Goal: Task Accomplishment & Management: Manage account settings

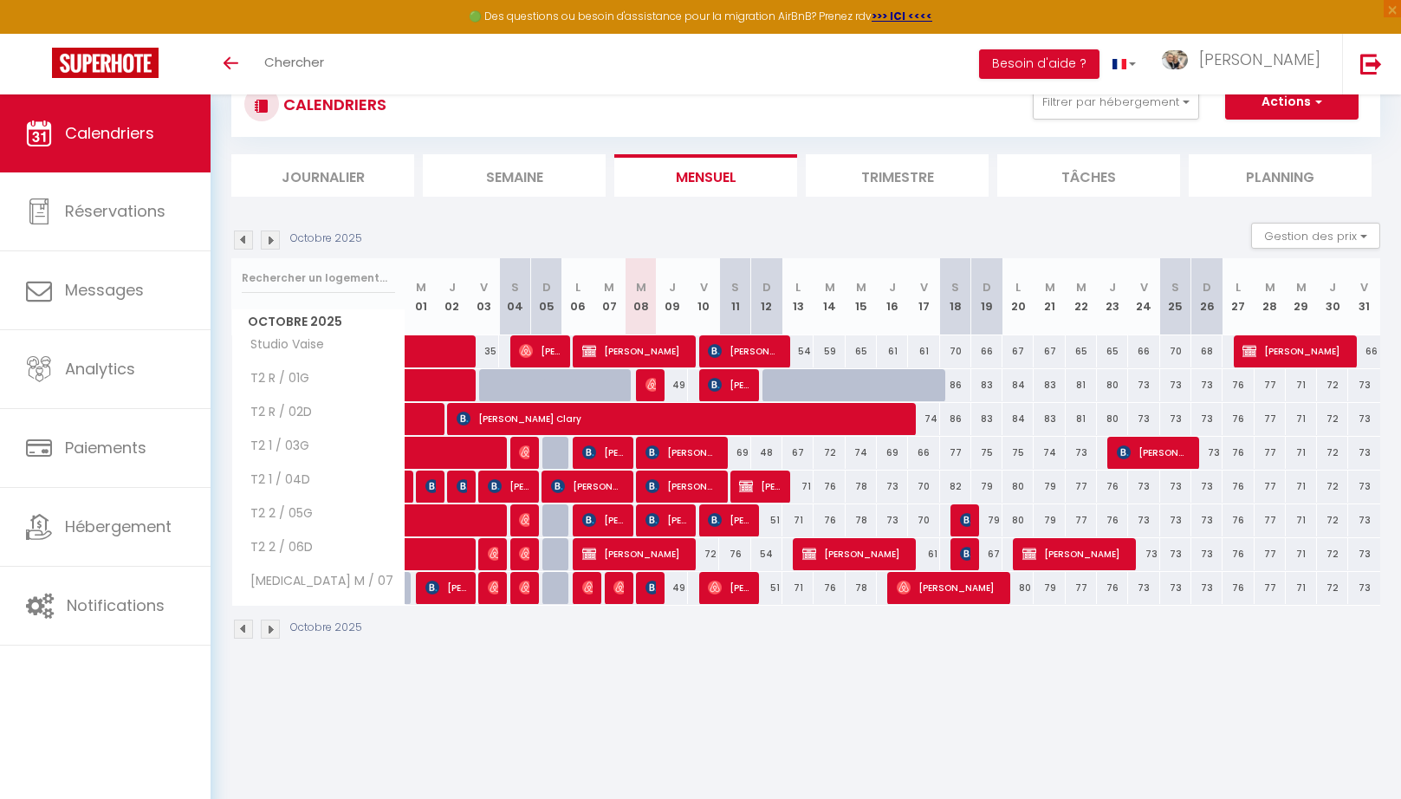
scroll to position [60, 0]
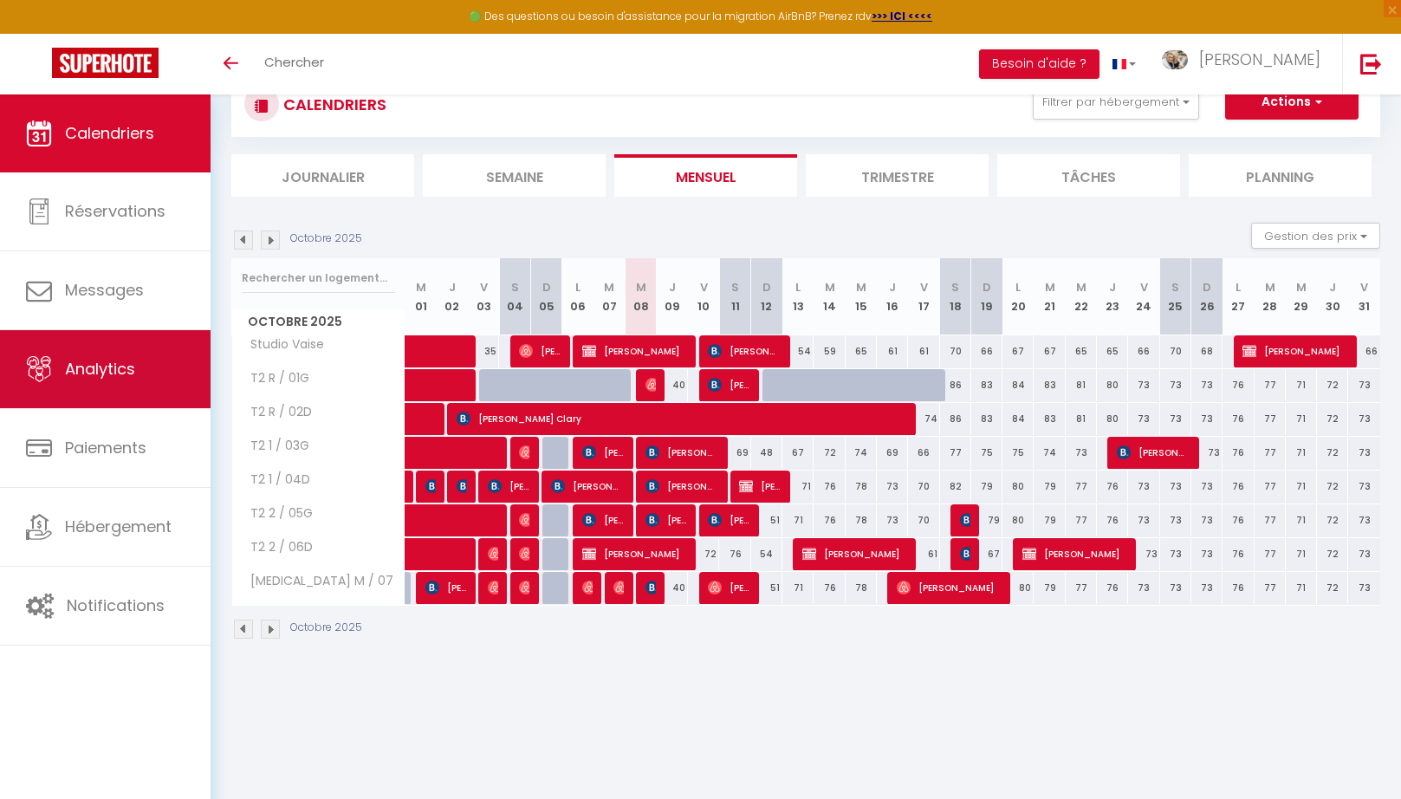
click at [63, 390] on link "Analytics" at bounding box center [105, 369] width 211 height 78
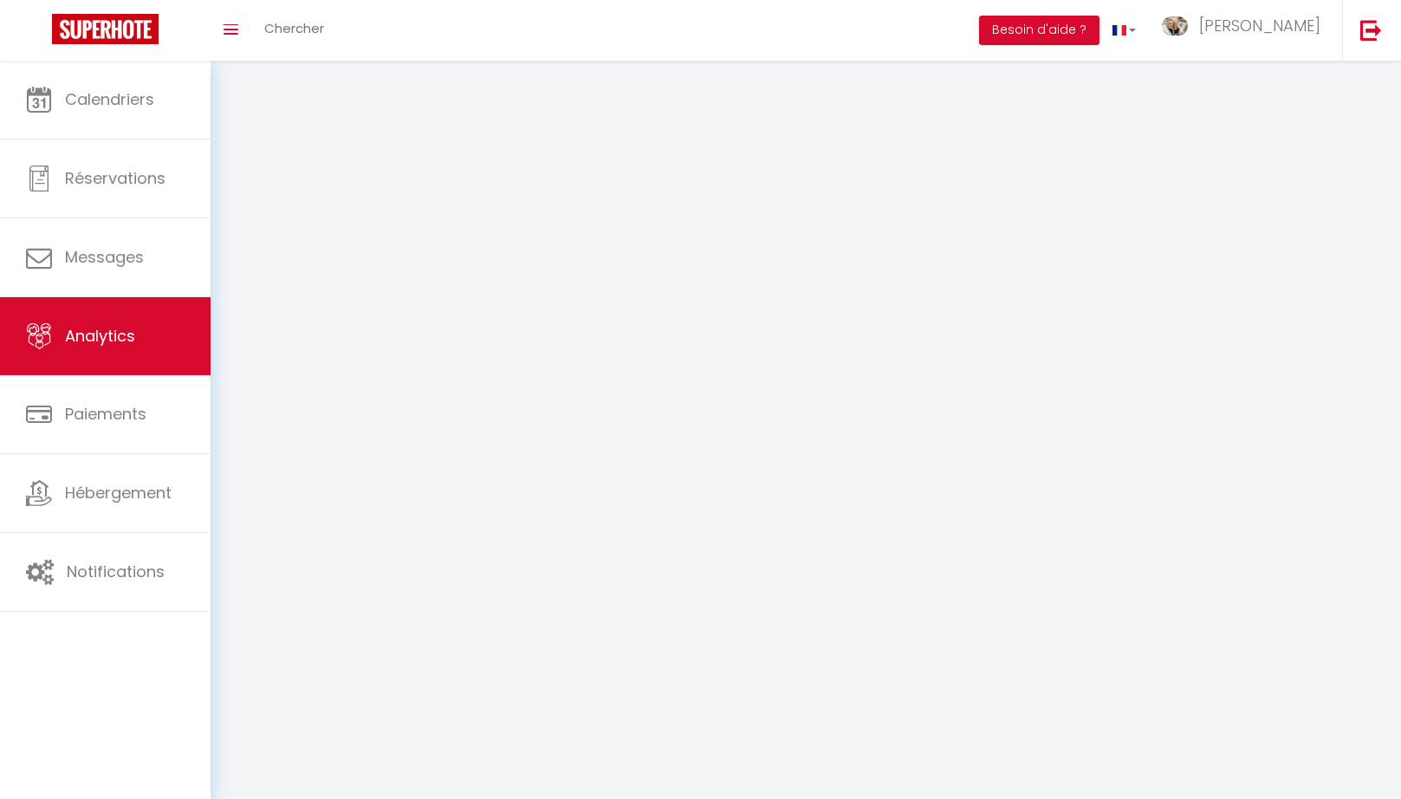
select select "2025"
select select "10"
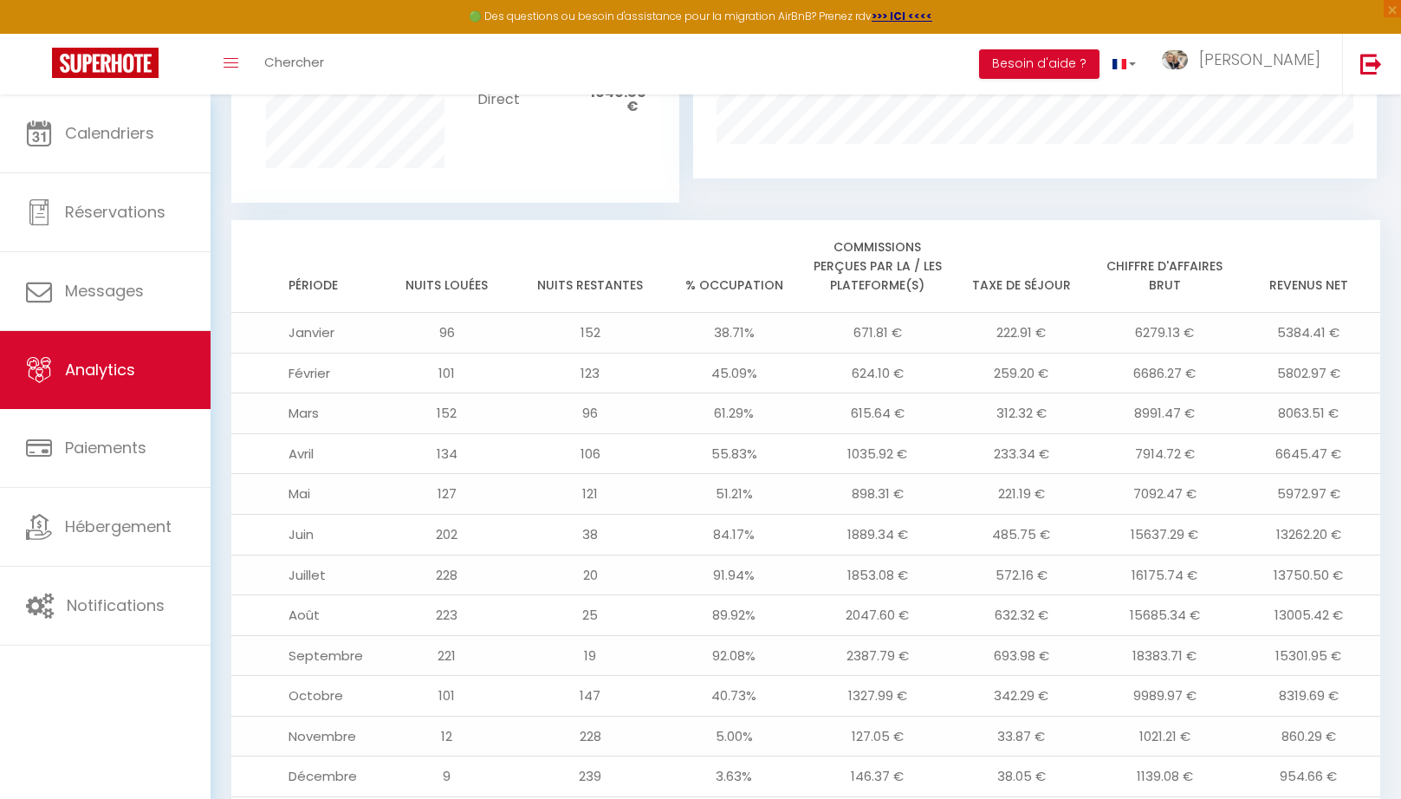
scroll to position [1348, 0]
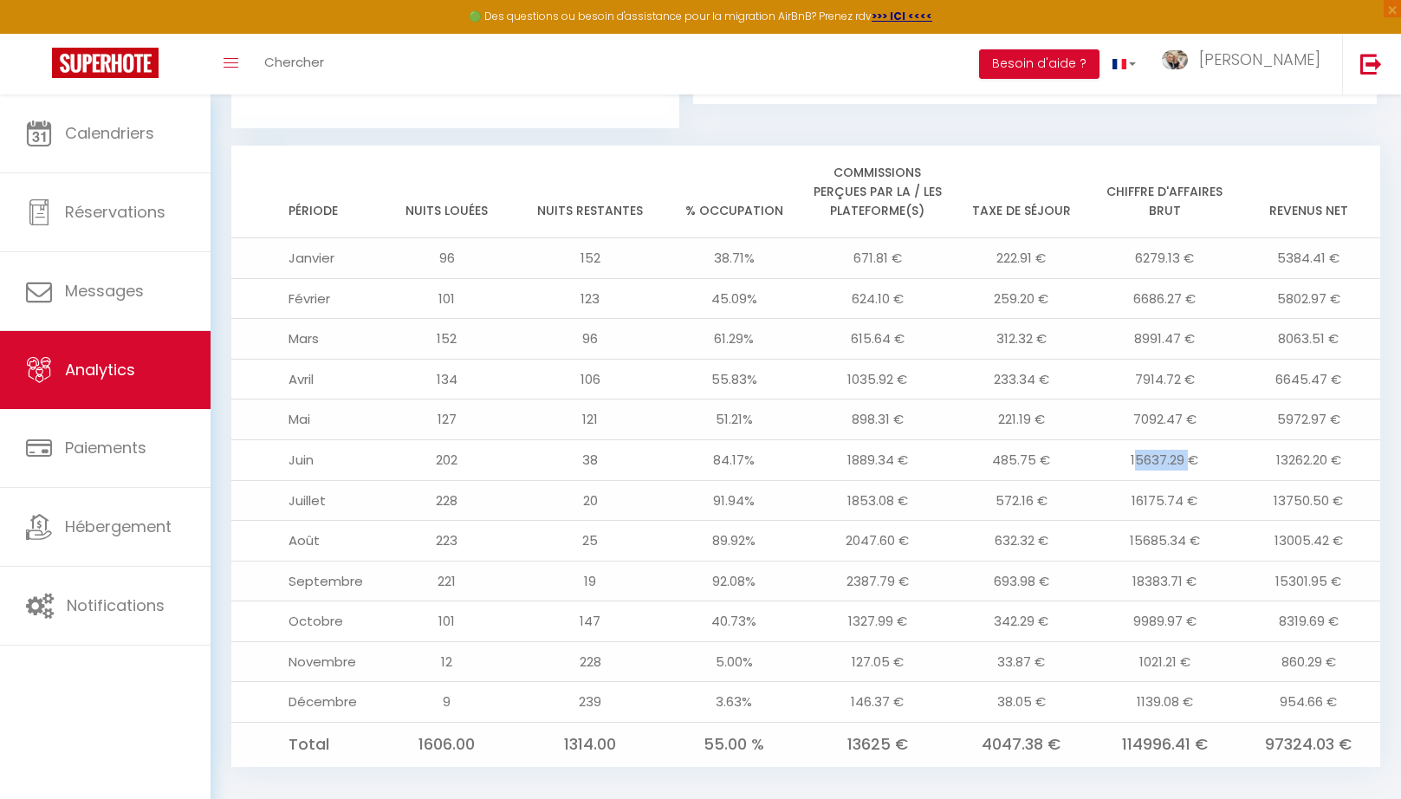
drag, startPoint x: 1136, startPoint y: 440, endPoint x: 1193, endPoint y: 444, distance: 57.3
click at [1193, 444] on td "15637.29 €" at bounding box center [1165, 460] width 144 height 41
drag, startPoint x: 1136, startPoint y: 478, endPoint x: 1193, endPoint y: 484, distance: 57.5
click at [1193, 483] on td "16175.74 €" at bounding box center [1165, 500] width 144 height 41
drag, startPoint x: 1114, startPoint y: 522, endPoint x: 1240, endPoint y: 531, distance: 125.9
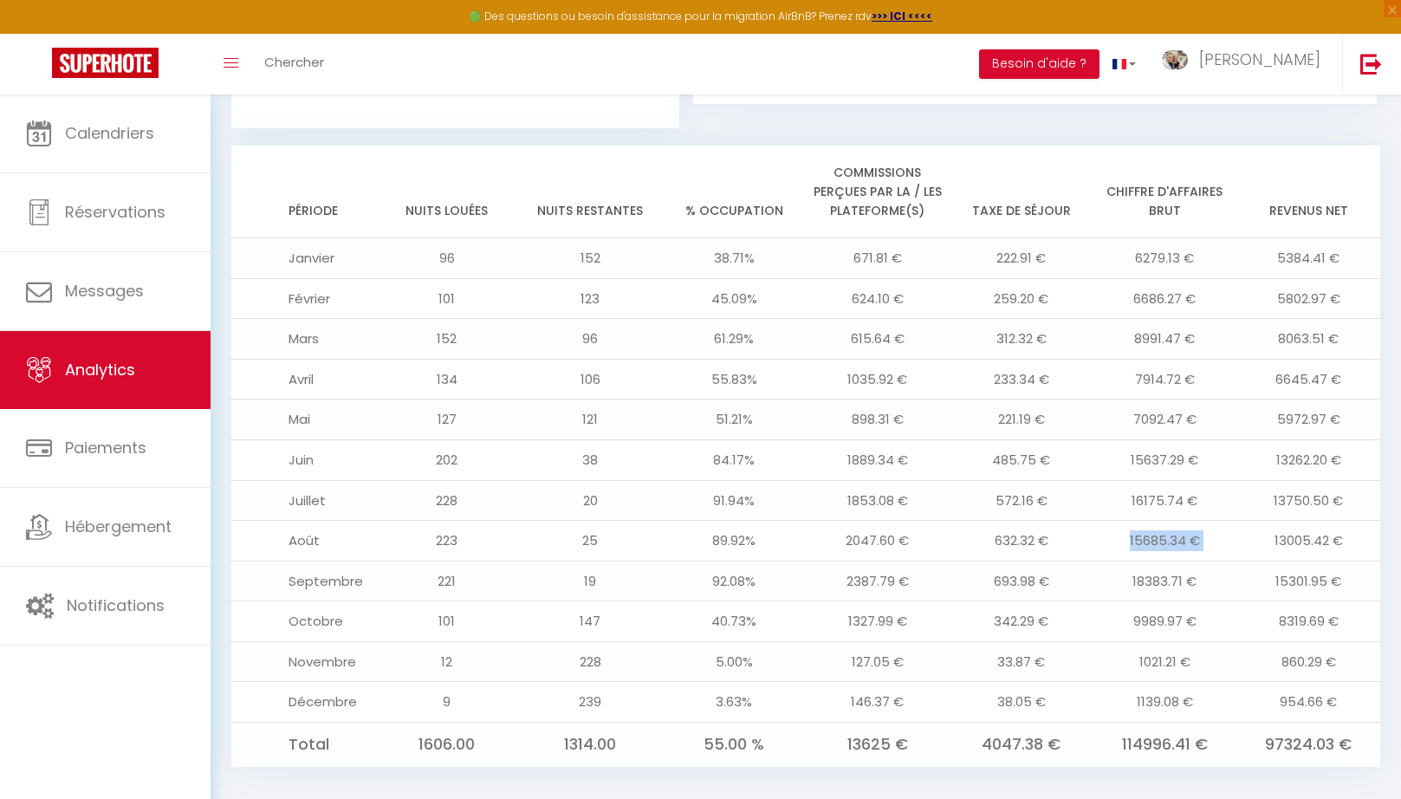
click at [1240, 531] on tr "Août 223 25 89.92% 2047.60 € 632.32 € 15685.34 € 13005.42 €" at bounding box center [805, 541] width 1149 height 41
drag, startPoint x: 1156, startPoint y: 560, endPoint x: 1222, endPoint y: 570, distance: 67.5
click at [1222, 570] on td "18383.71 €" at bounding box center [1165, 581] width 144 height 41
drag, startPoint x: 1123, startPoint y: 401, endPoint x: 1271, endPoint y: 411, distance: 148.5
click at [1271, 411] on tr "Mai 127 121 51.21% 898.31 € 221.19 € 7092.47 € 5972.97 €" at bounding box center [805, 419] width 1149 height 41
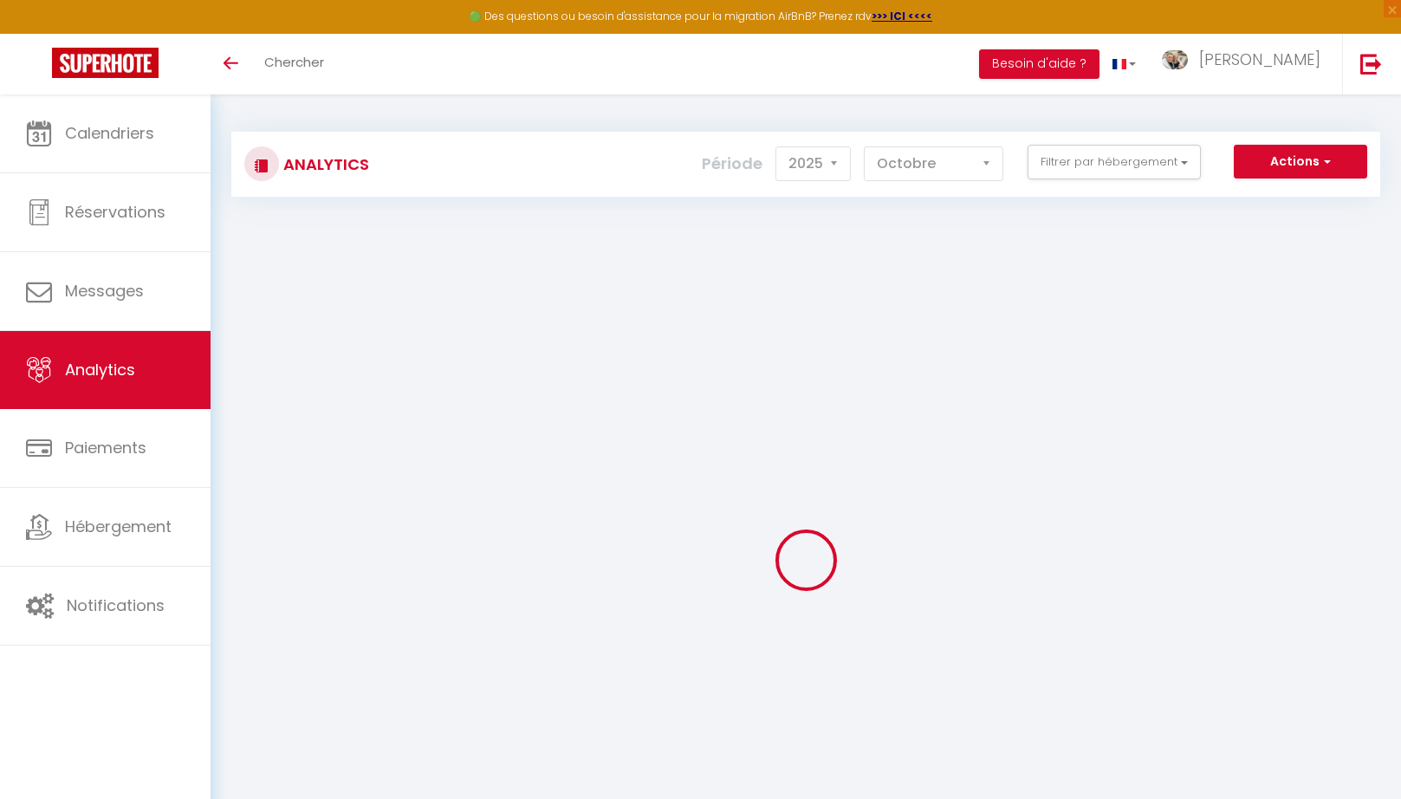
select select "2025"
select select "10"
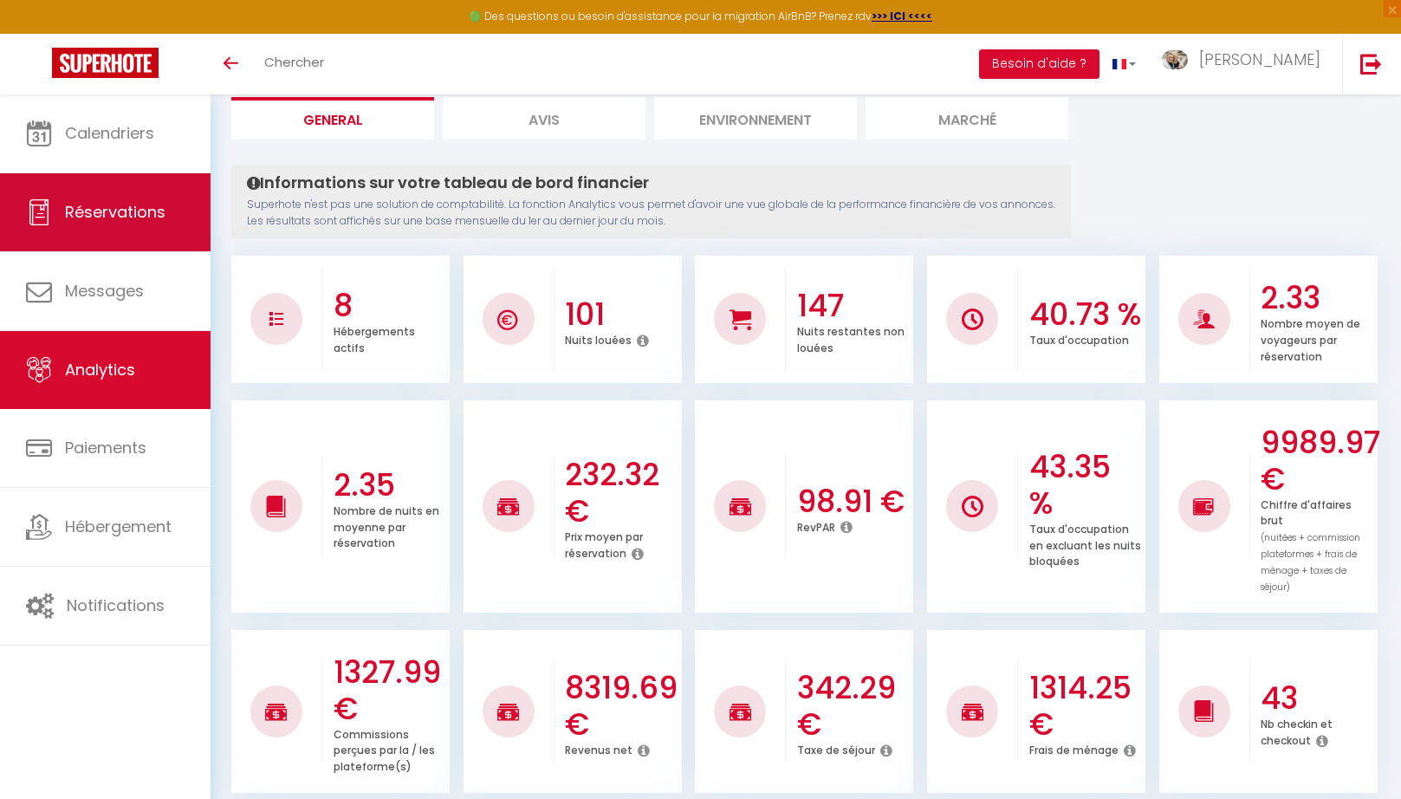
click at [107, 217] on span "Réservations" at bounding box center [115, 212] width 101 height 22
select select "not_cancelled"
select select
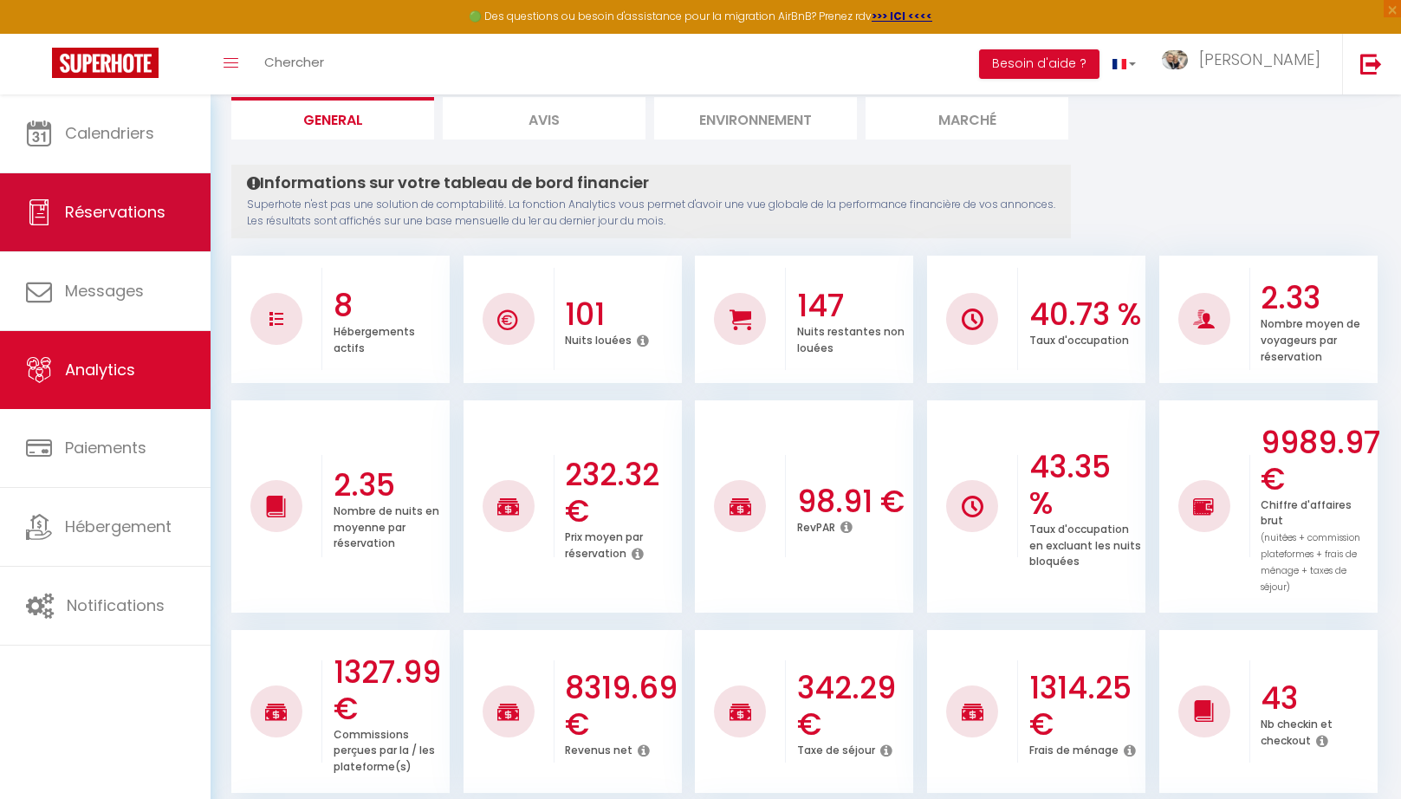
select select
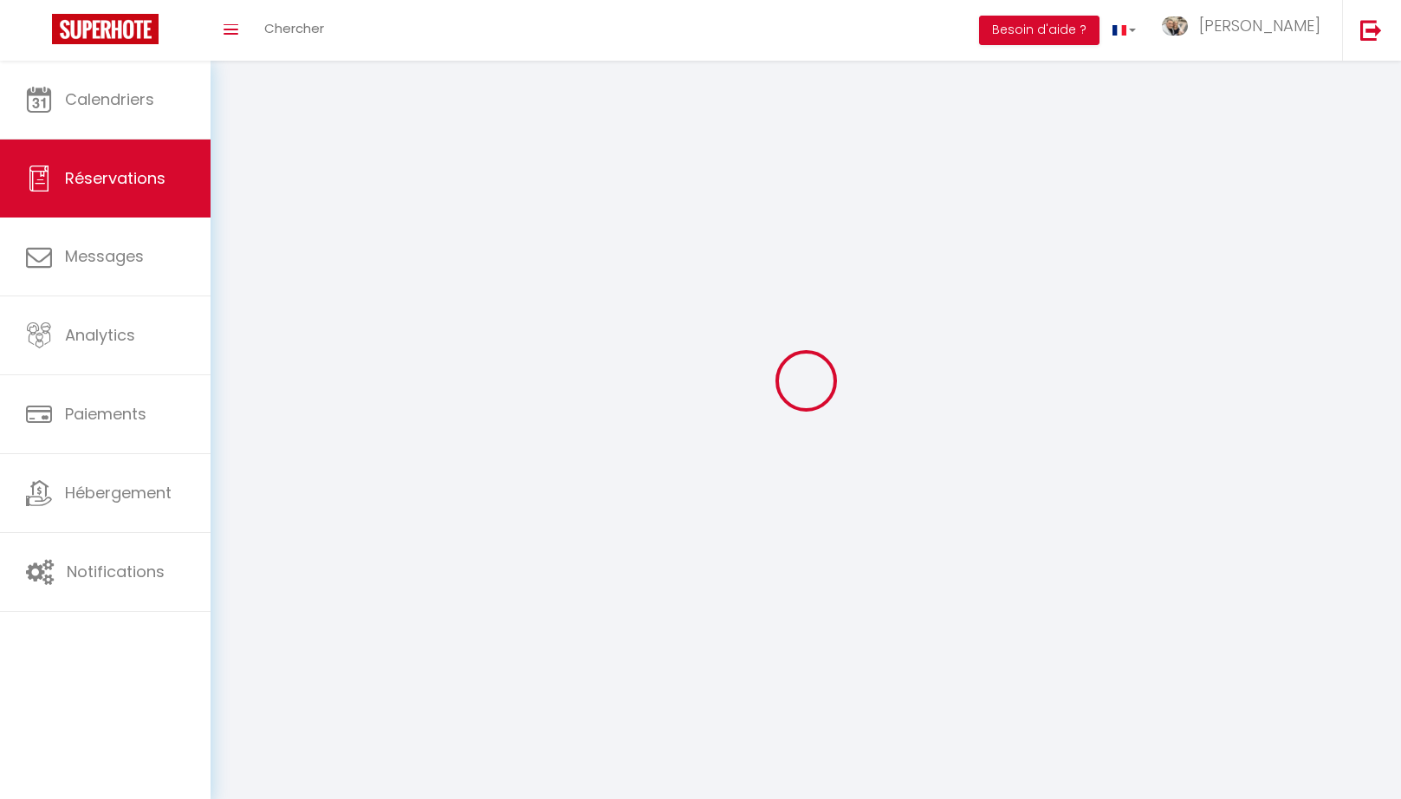
select select
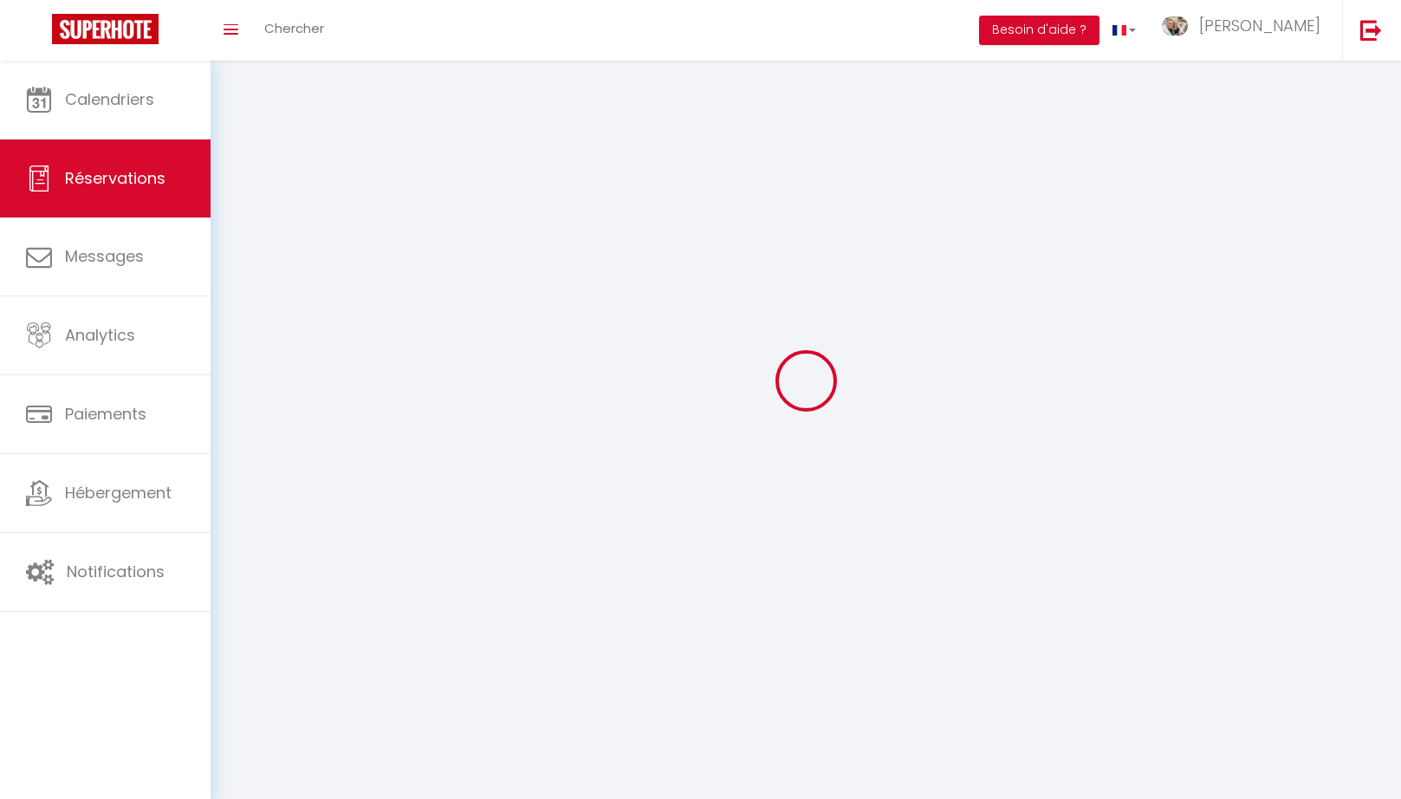
select select
select select "no_show"
select select
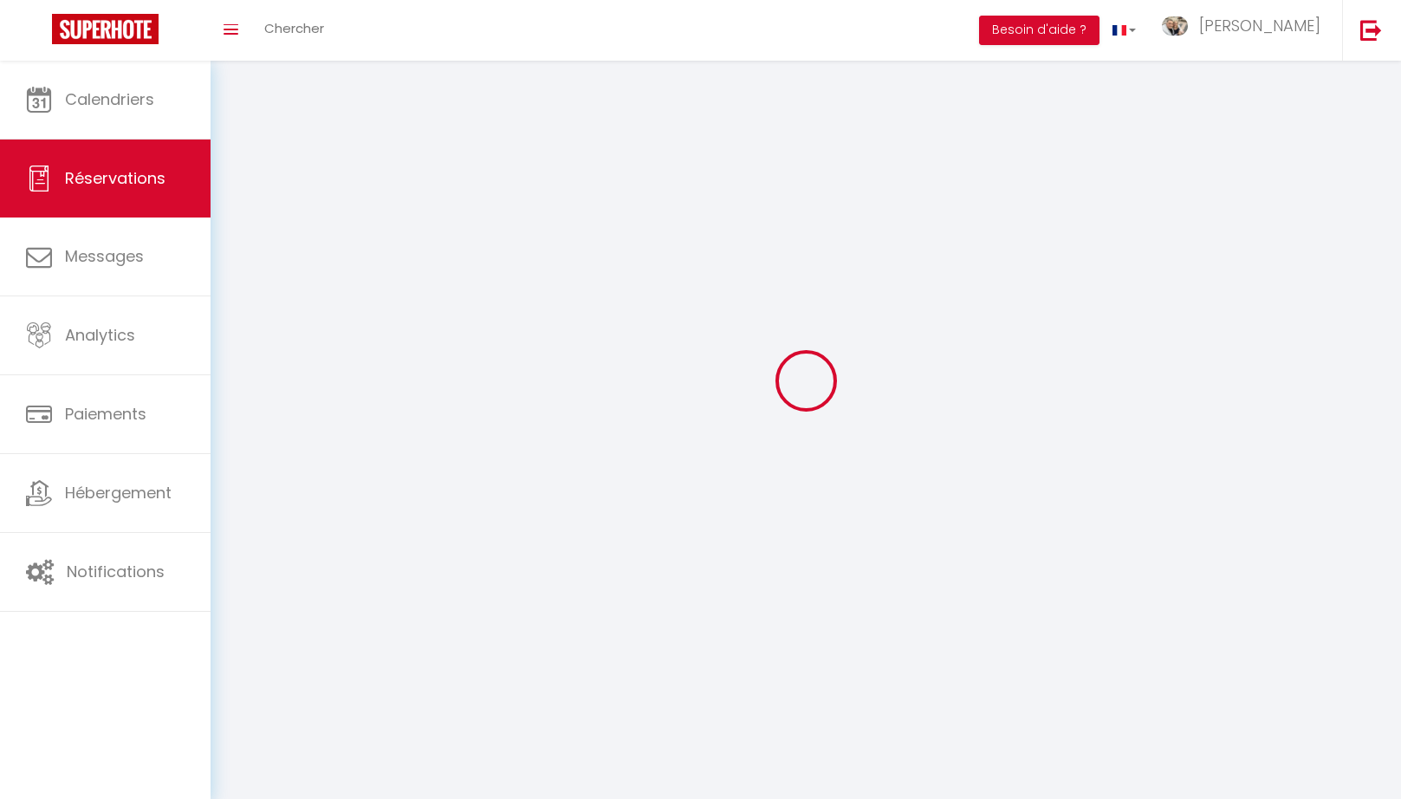
select select
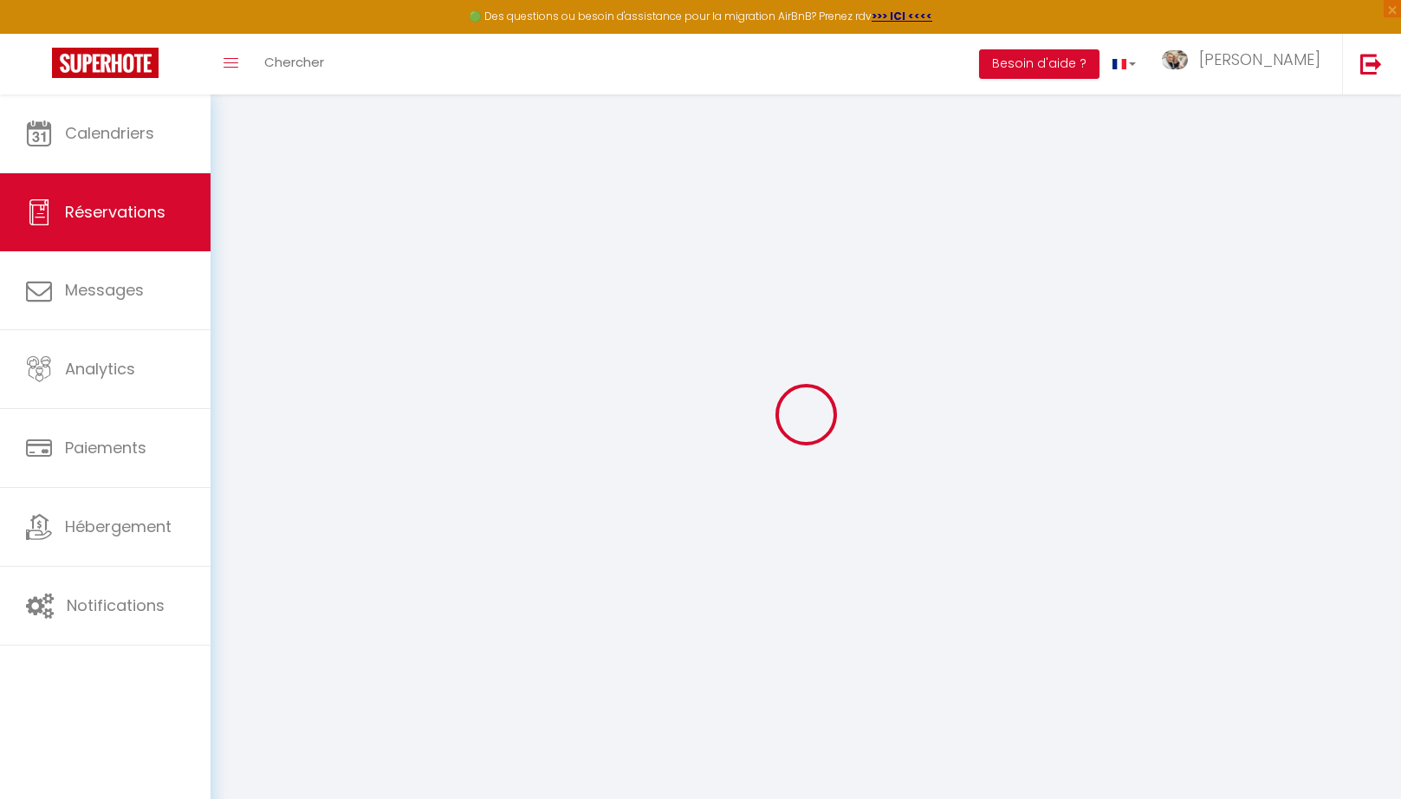
scroll to position [117, 0]
select select
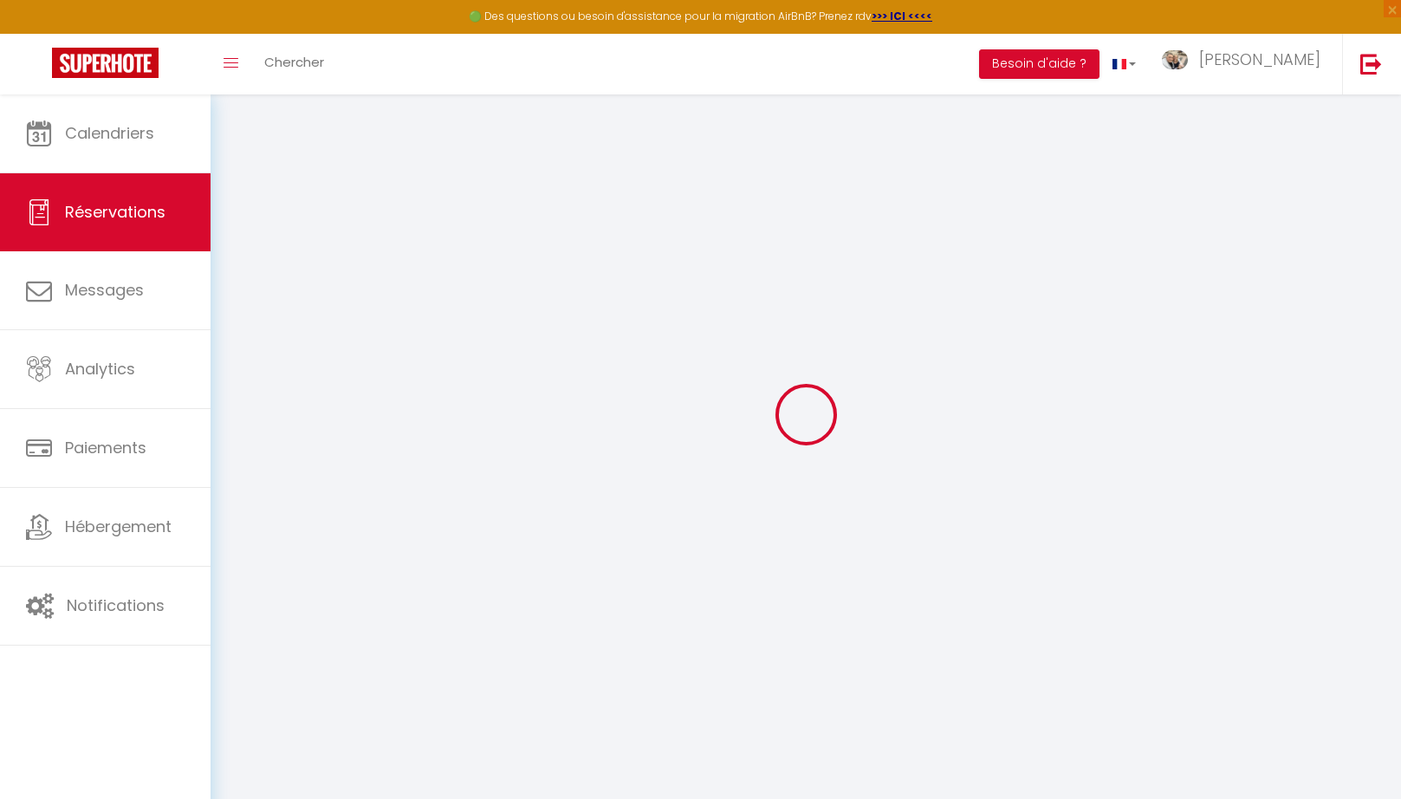
select select
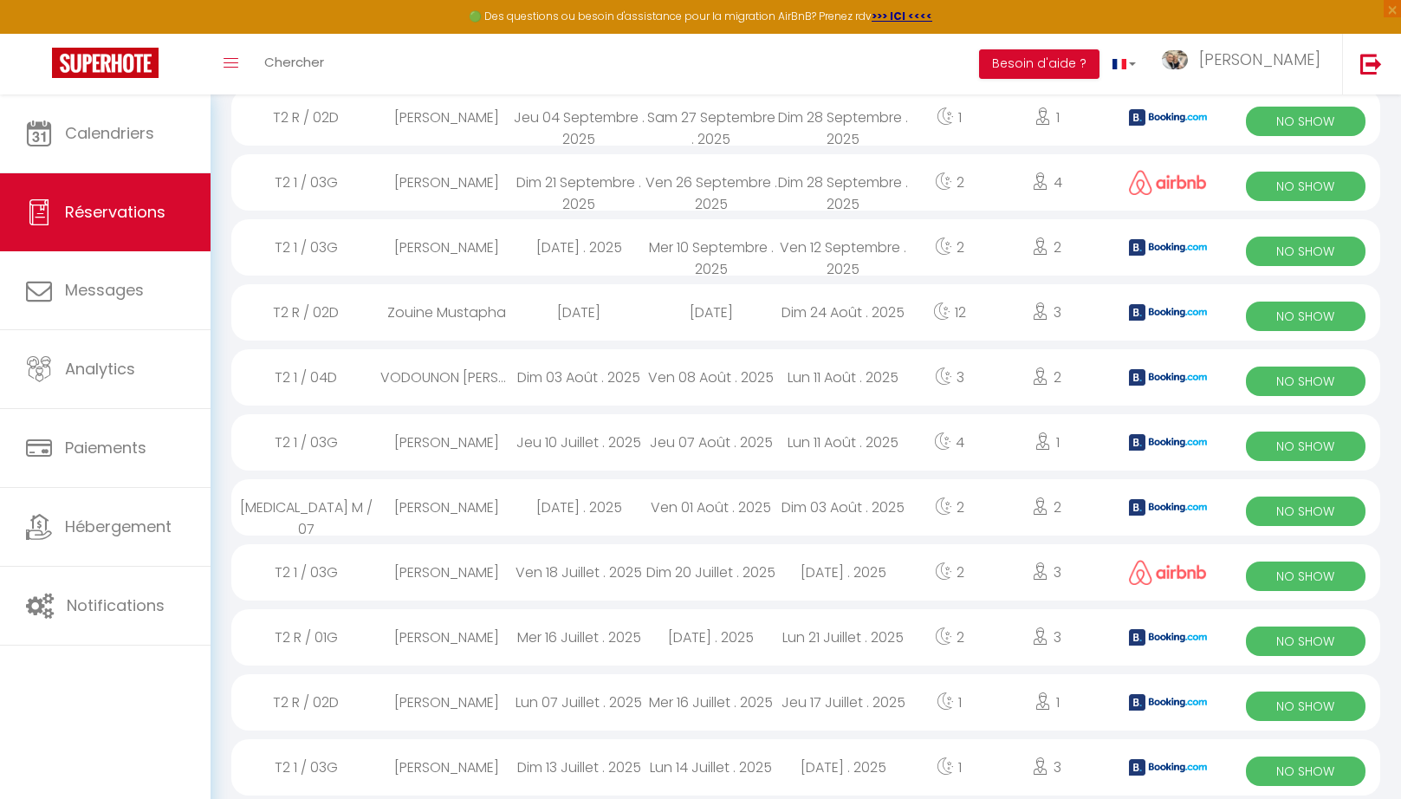
scroll to position [351, 0]
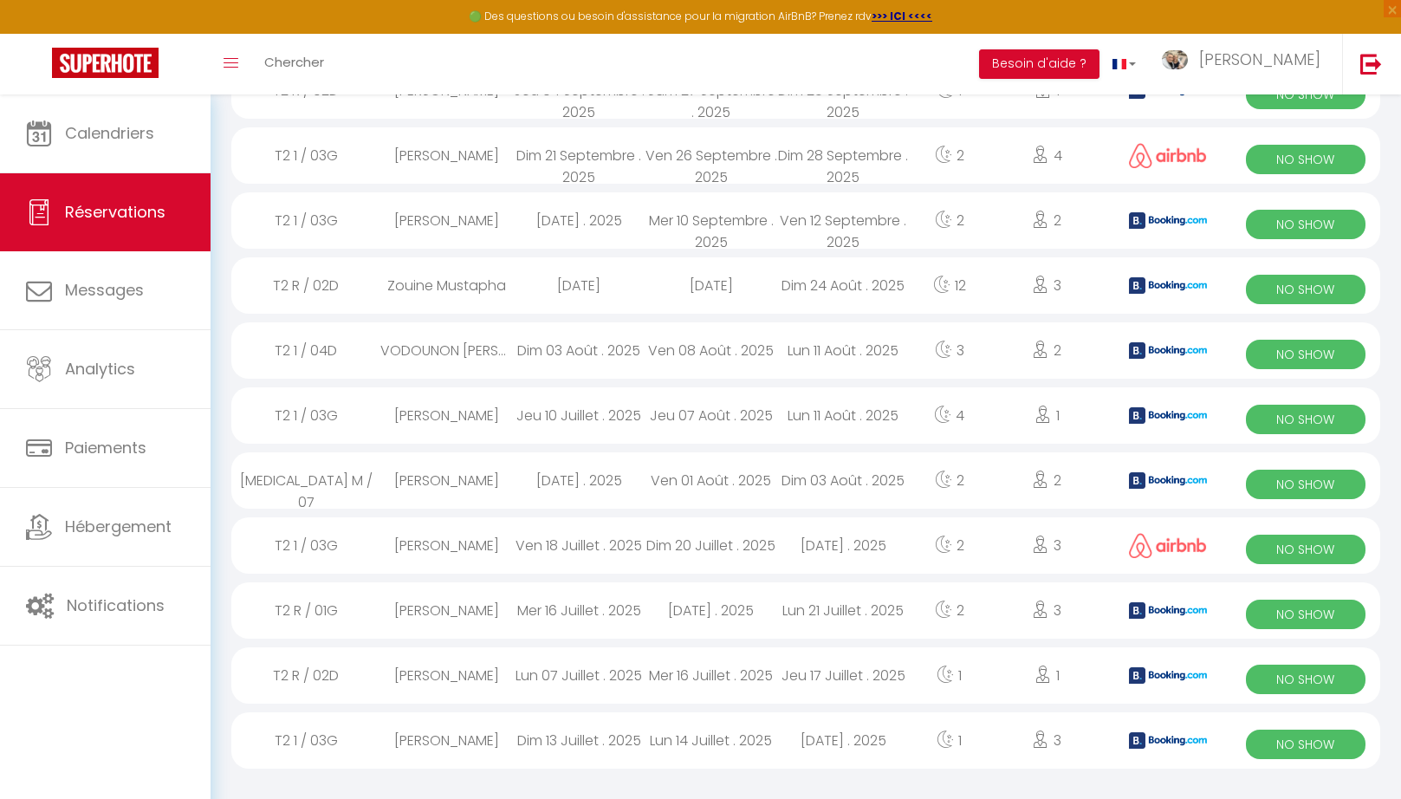
click at [362, 749] on div "T2 1 / 03G" at bounding box center [305, 740] width 149 height 56
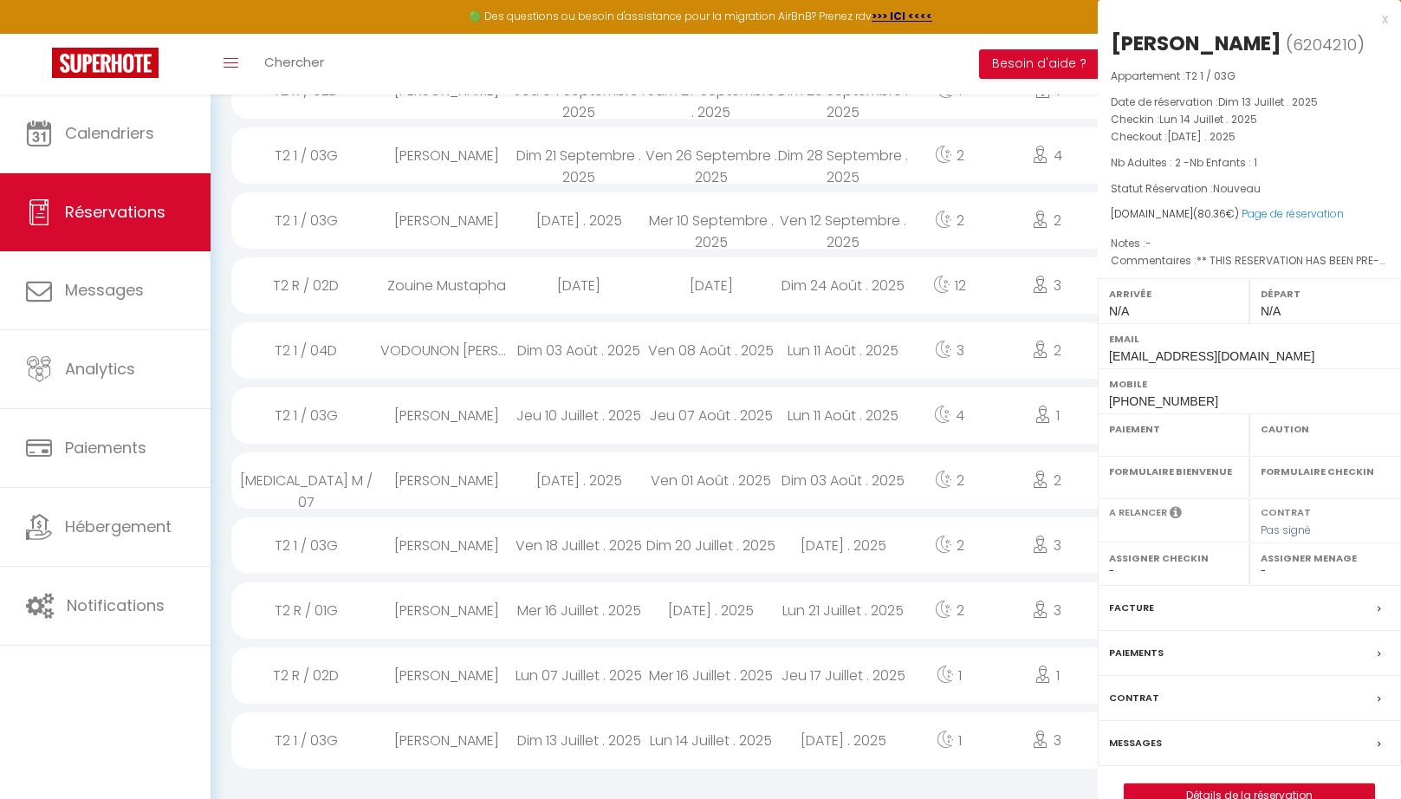
select select "OK"
select select "0"
select select "1"
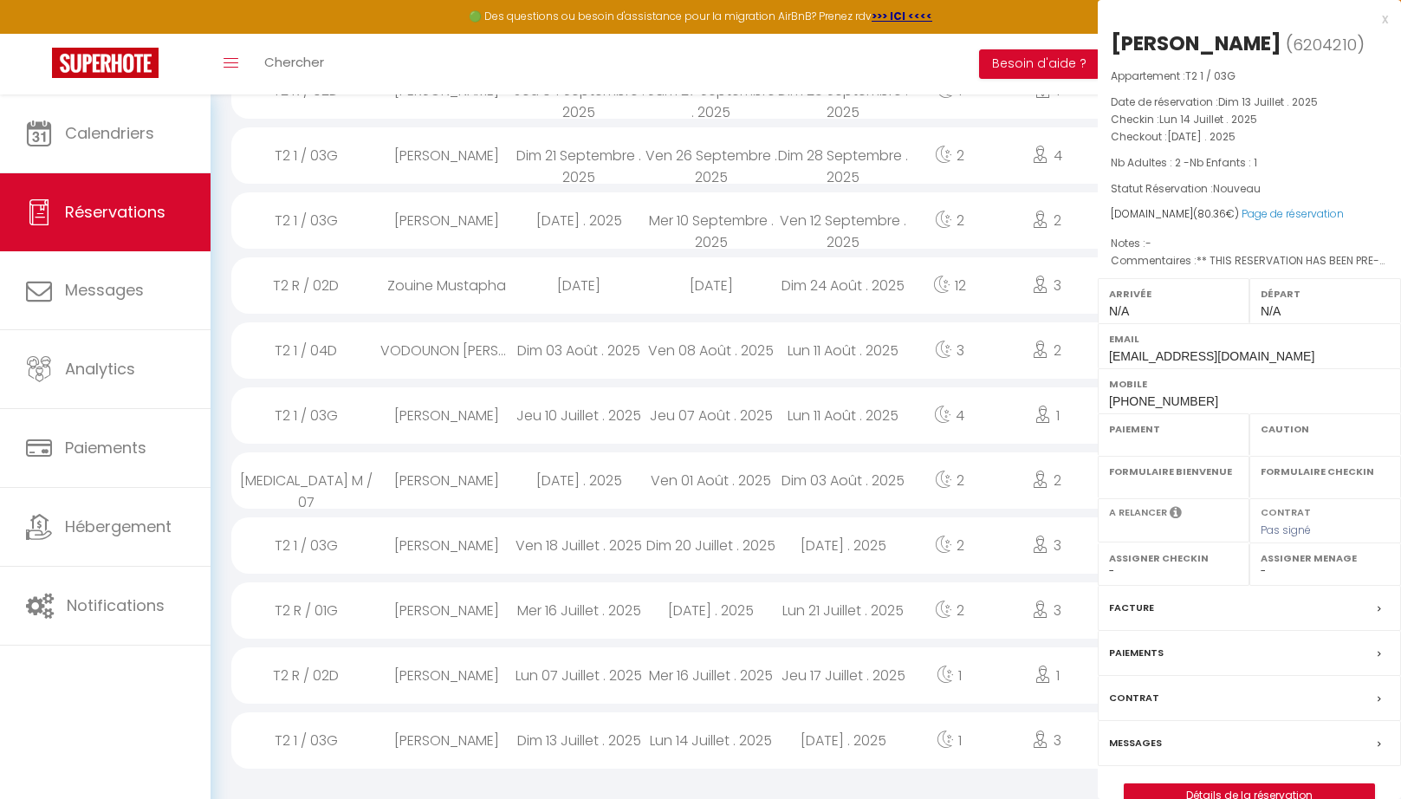
select select
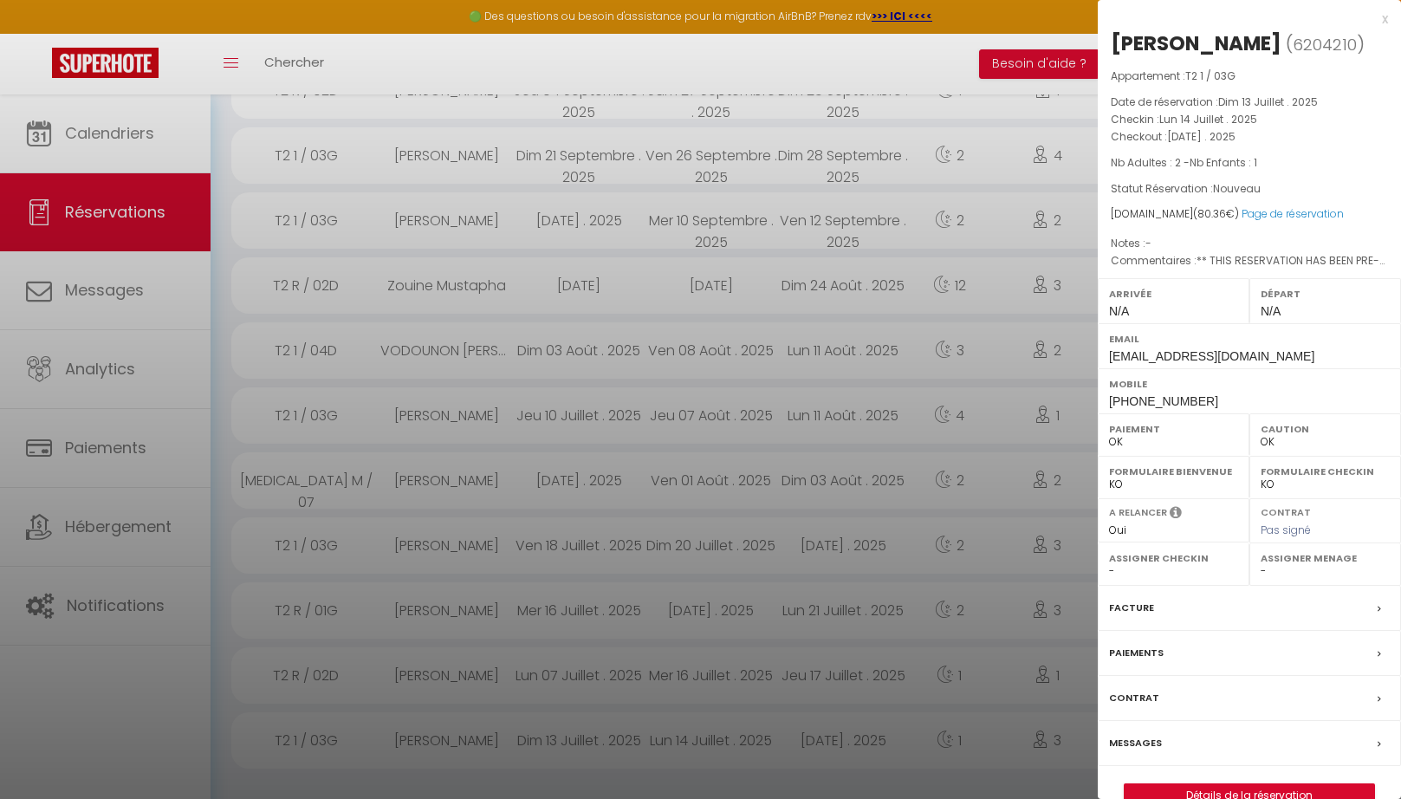
drag, startPoint x: 1248, startPoint y: 73, endPoint x: 1104, endPoint y: 36, distance: 149.2
click at [1104, 36] on div "Aboubakar Diaby Fadiga ( 6204210 ) Appartement : T2 1 / 03G Date de réservation…" at bounding box center [1249, 418] width 303 height 778
copy h2 "Aboubakar Diaby Fadiga ( 6204210 )"
drag, startPoint x: 1385, startPoint y: 13, endPoint x: 1365, endPoint y: 27, distance: 25.0
click at [1385, 13] on div "x" at bounding box center [1243, 19] width 290 height 21
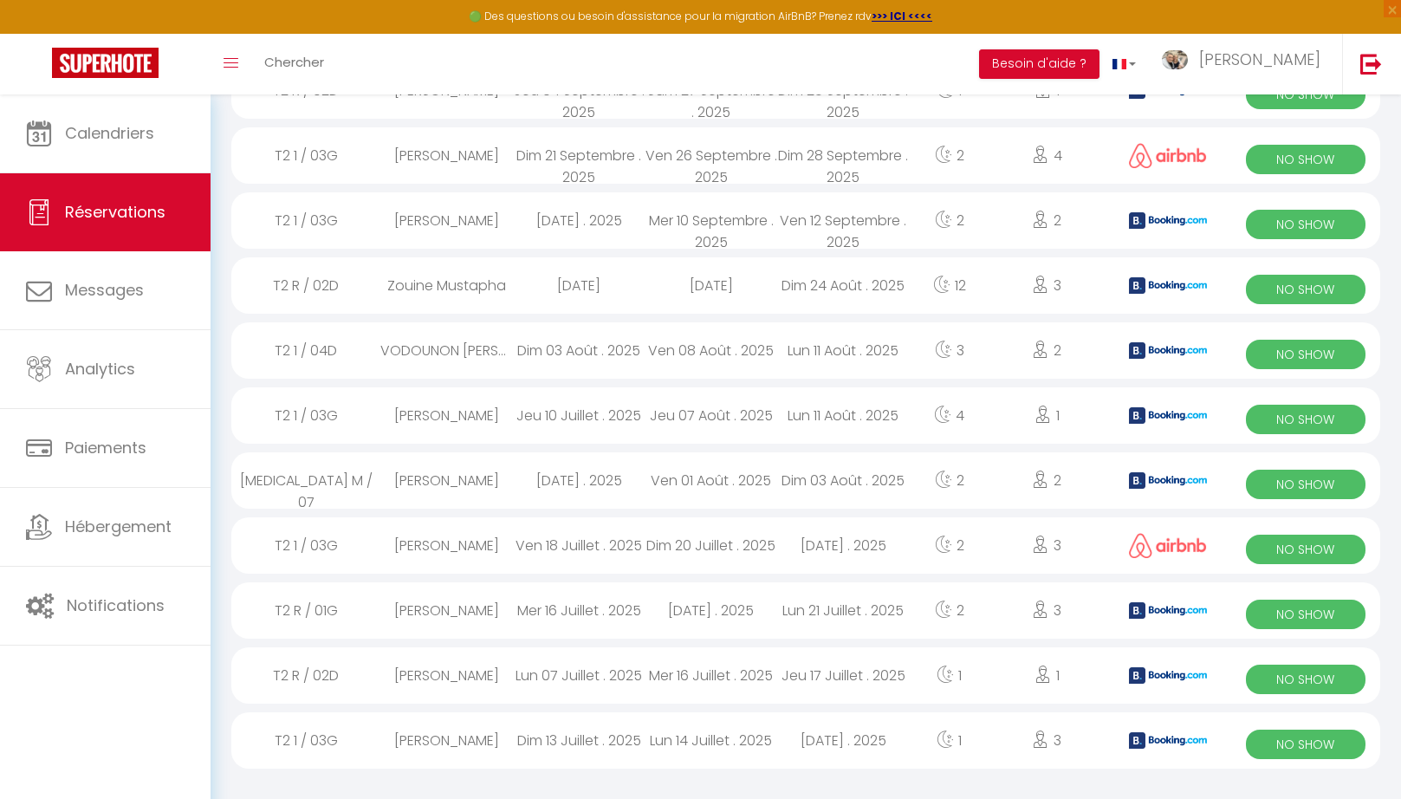
click at [444, 680] on div "olivier ventron" at bounding box center [446, 675] width 132 height 56
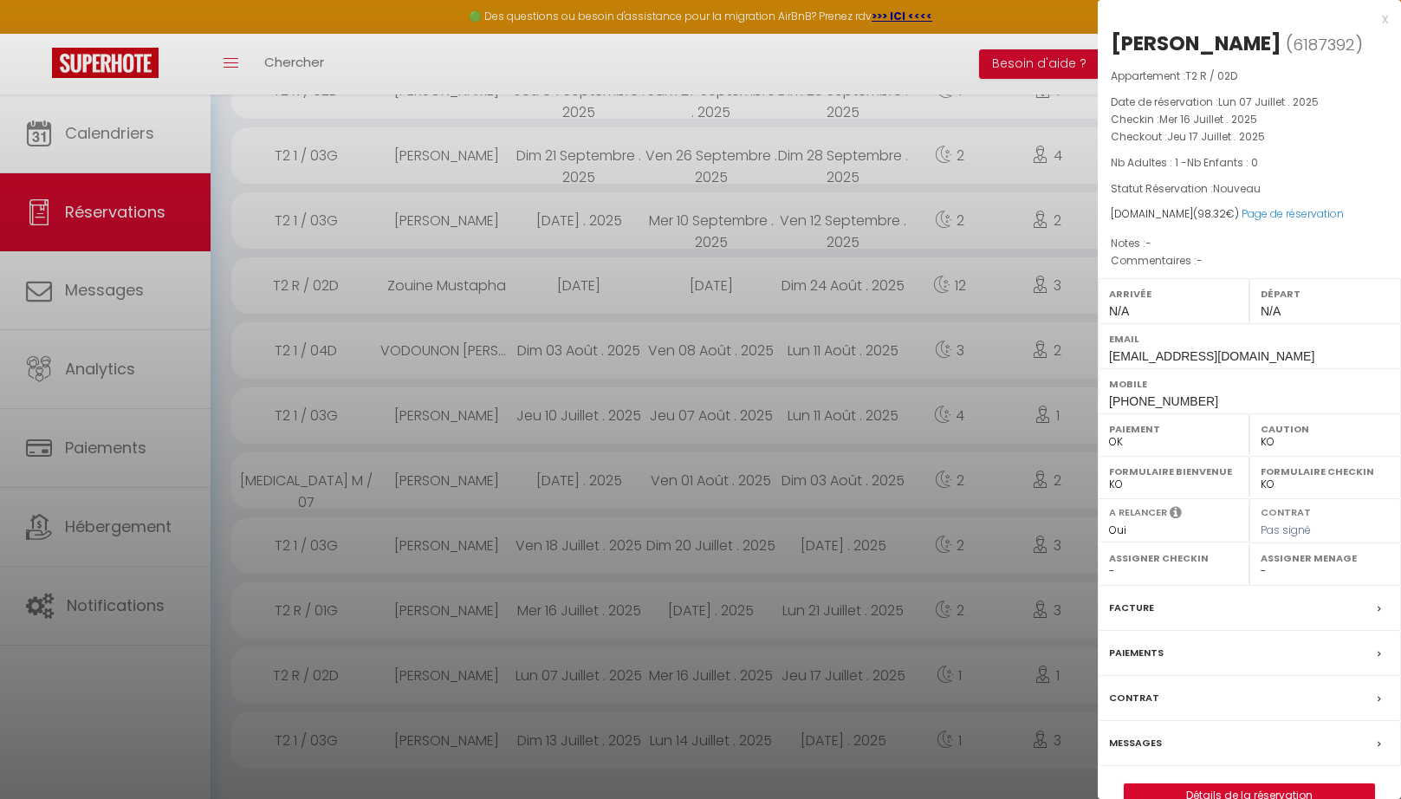
drag, startPoint x: 1345, startPoint y: 40, endPoint x: 1110, endPoint y: 40, distance: 235.7
click at [1109, 38] on div "olivier ventron ( 6187392 ) Appartement : T2 R / 02D Date de réservation : Lun …" at bounding box center [1249, 418] width 303 height 778
copy h2 "olivier ventron ( 6187392 )"
click at [1385, 23] on div "x" at bounding box center [1243, 19] width 290 height 21
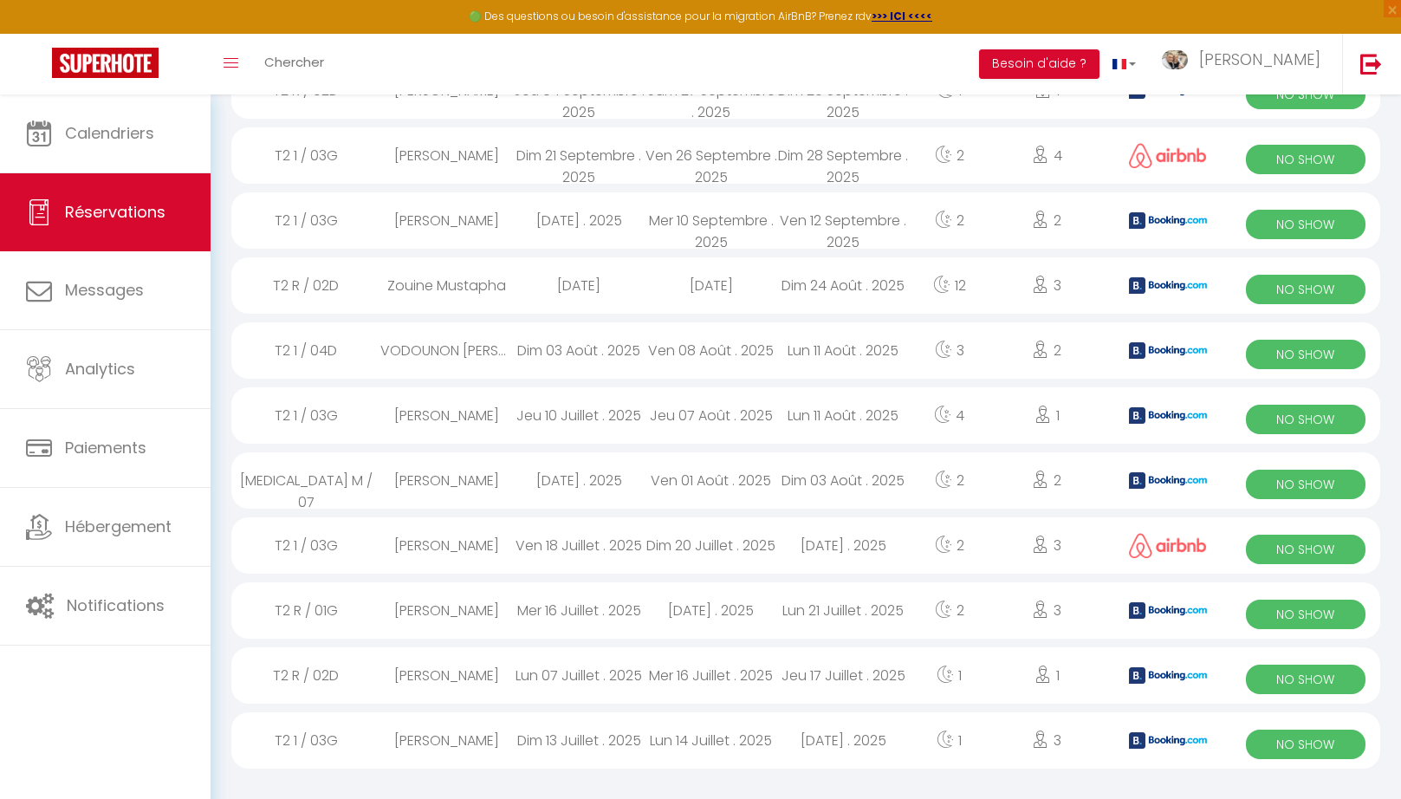
click at [689, 597] on div "Sam 19 Juillet . 2025" at bounding box center [711, 610] width 132 height 56
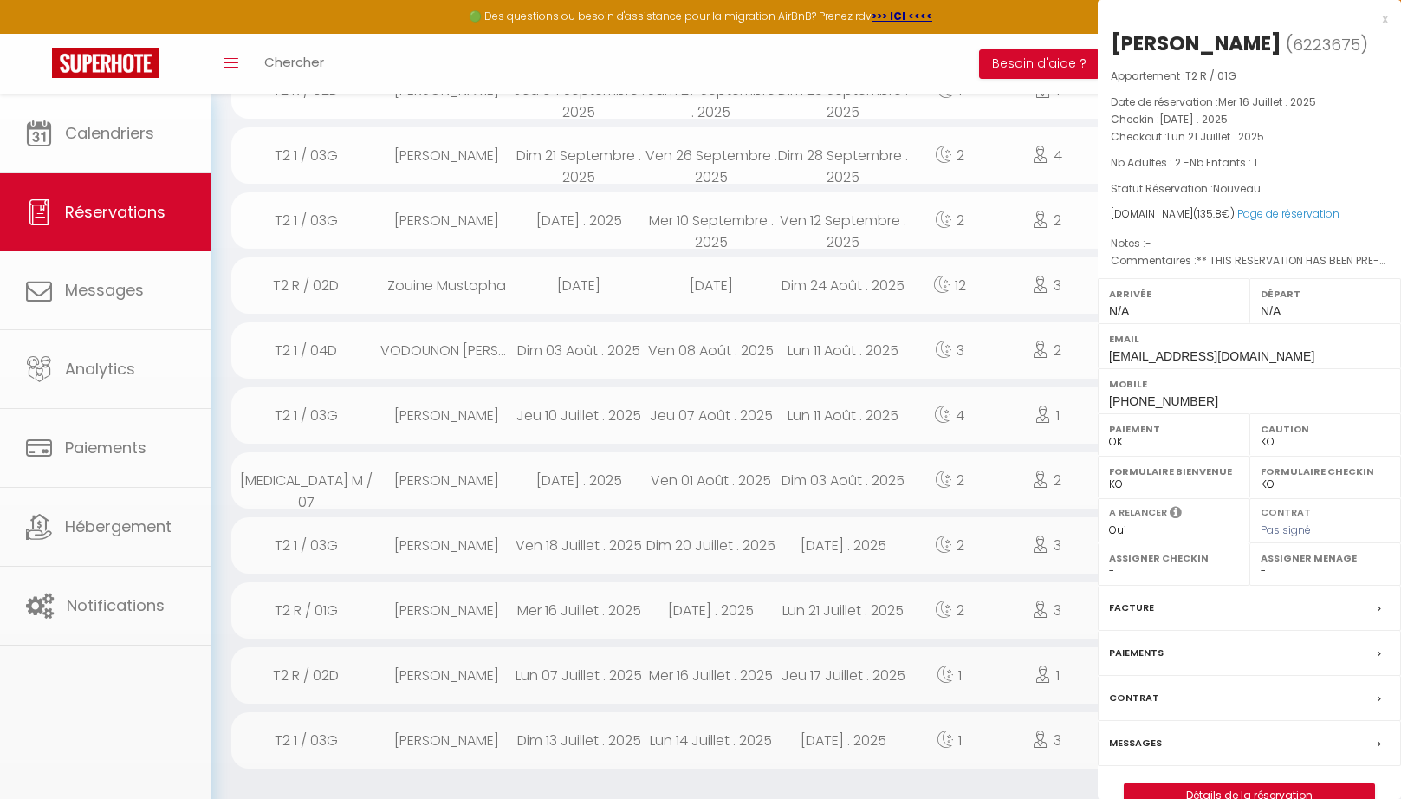
select select "OK"
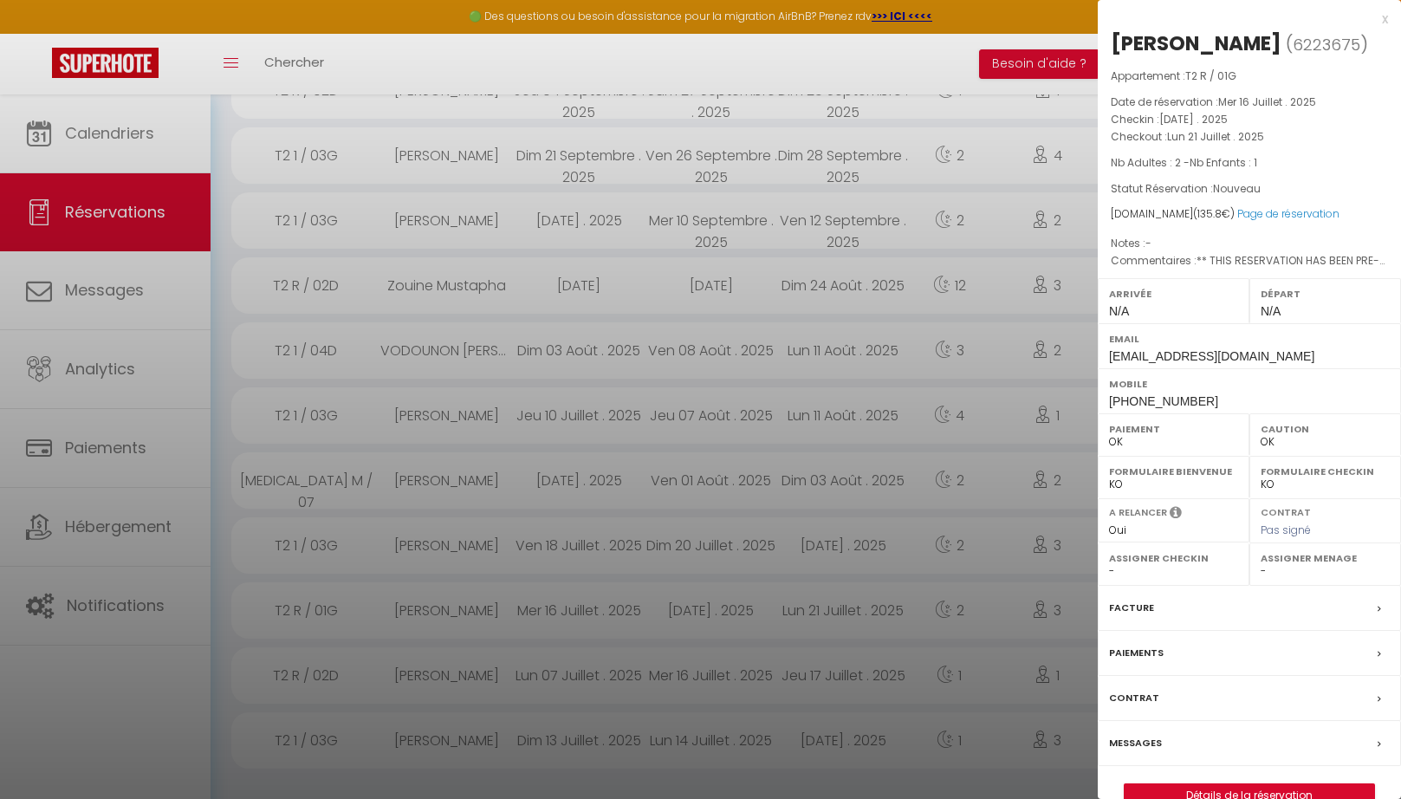
drag, startPoint x: 1311, startPoint y: 48, endPoint x: 1112, endPoint y: 33, distance: 198.9
click at [1112, 33] on h2 "Ling Wang ( 6223675 )" at bounding box center [1249, 43] width 277 height 29
copy h2 "Ling Wang ( 6223675 )"
click at [110, 122] on div at bounding box center [700, 399] width 1401 height 799
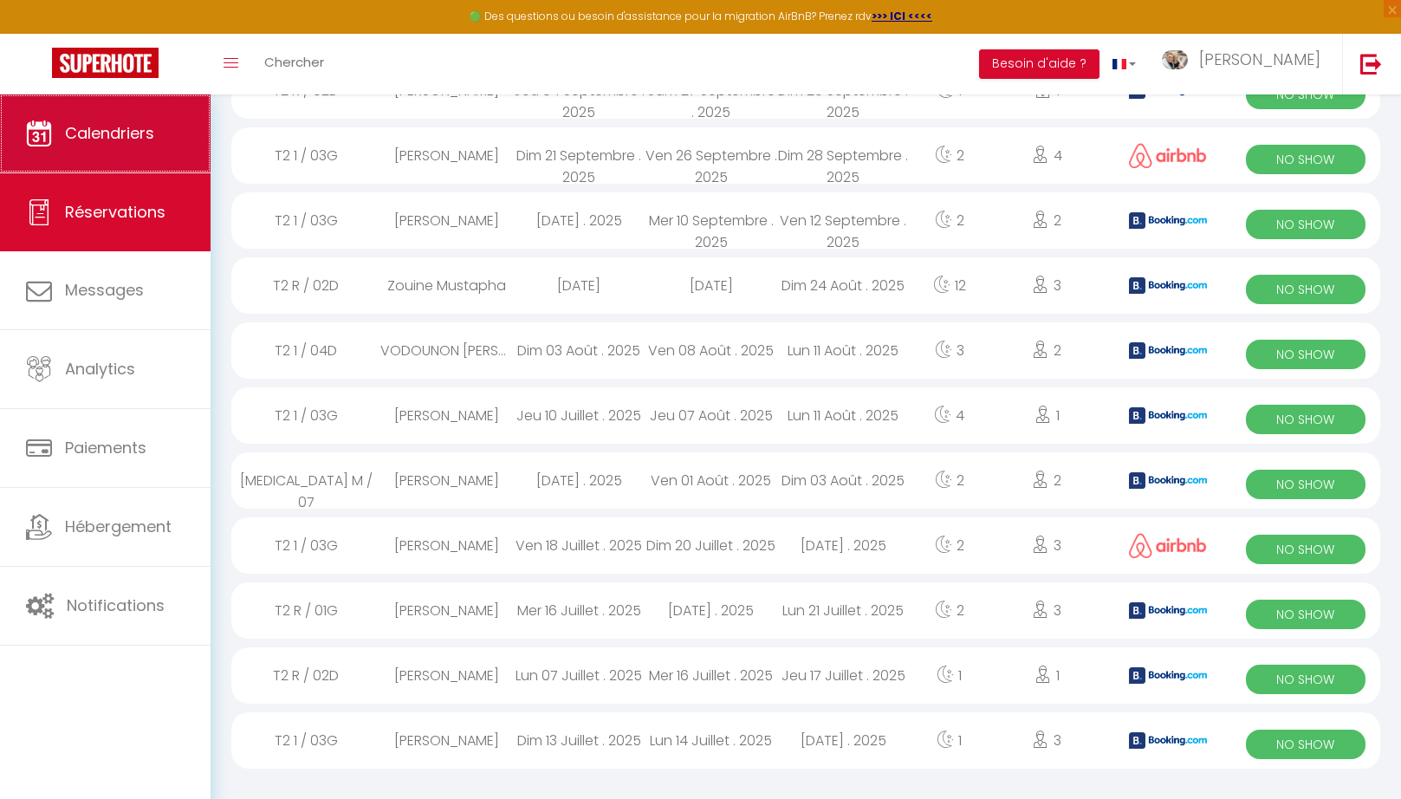
click at [110, 123] on span "Calendriers" at bounding box center [109, 133] width 89 height 22
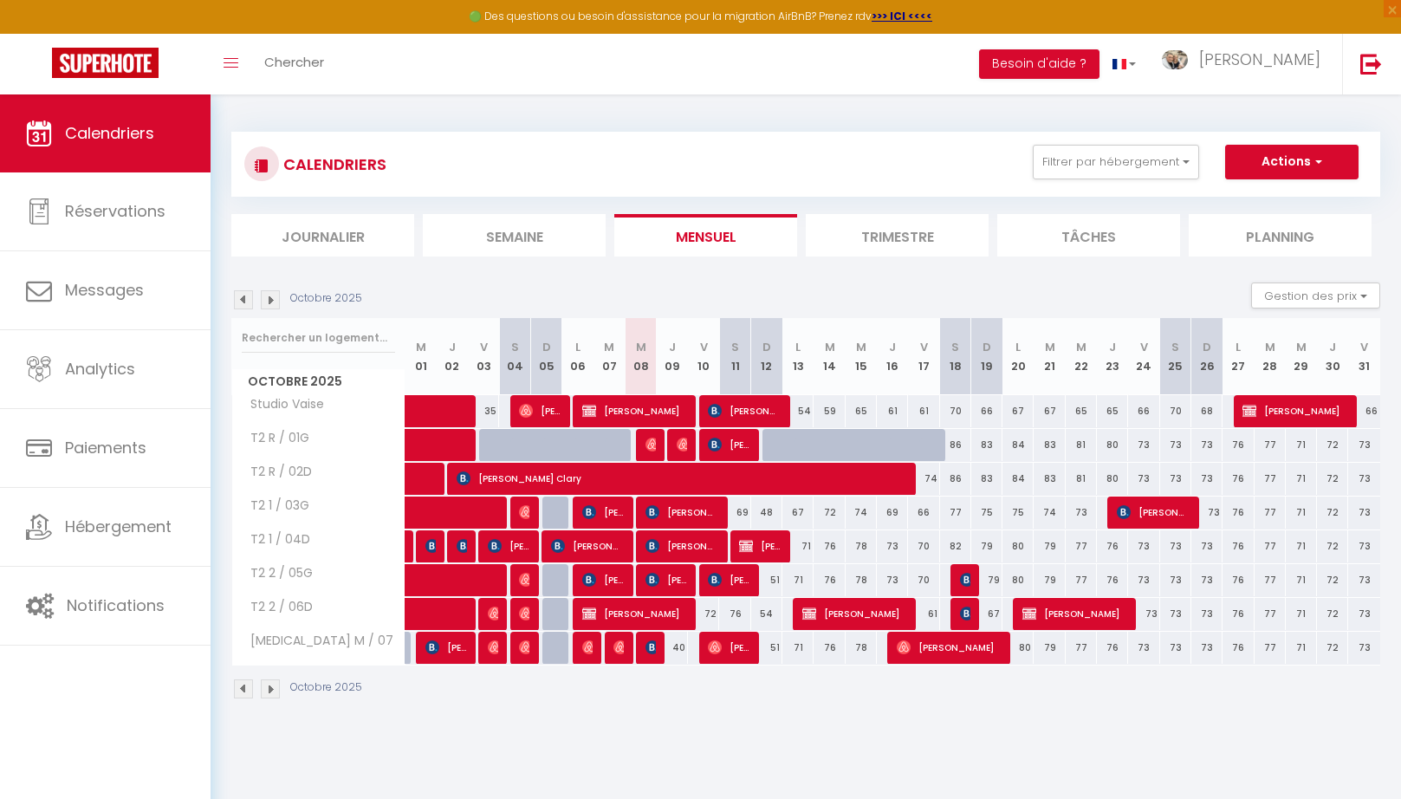
click at [680, 439] on img at bounding box center [684, 445] width 14 height 14
select select "OK"
select select "0"
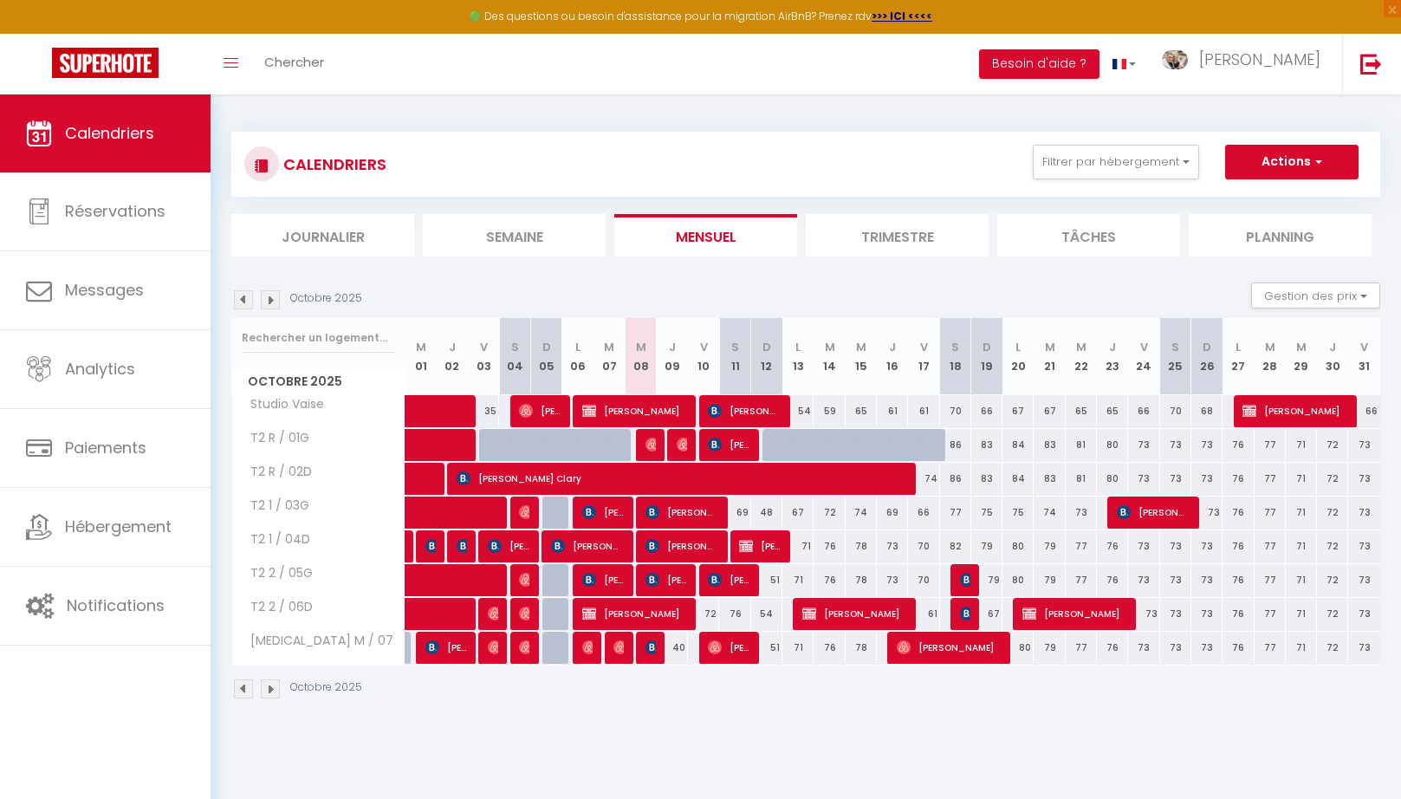
select select "1"
select select
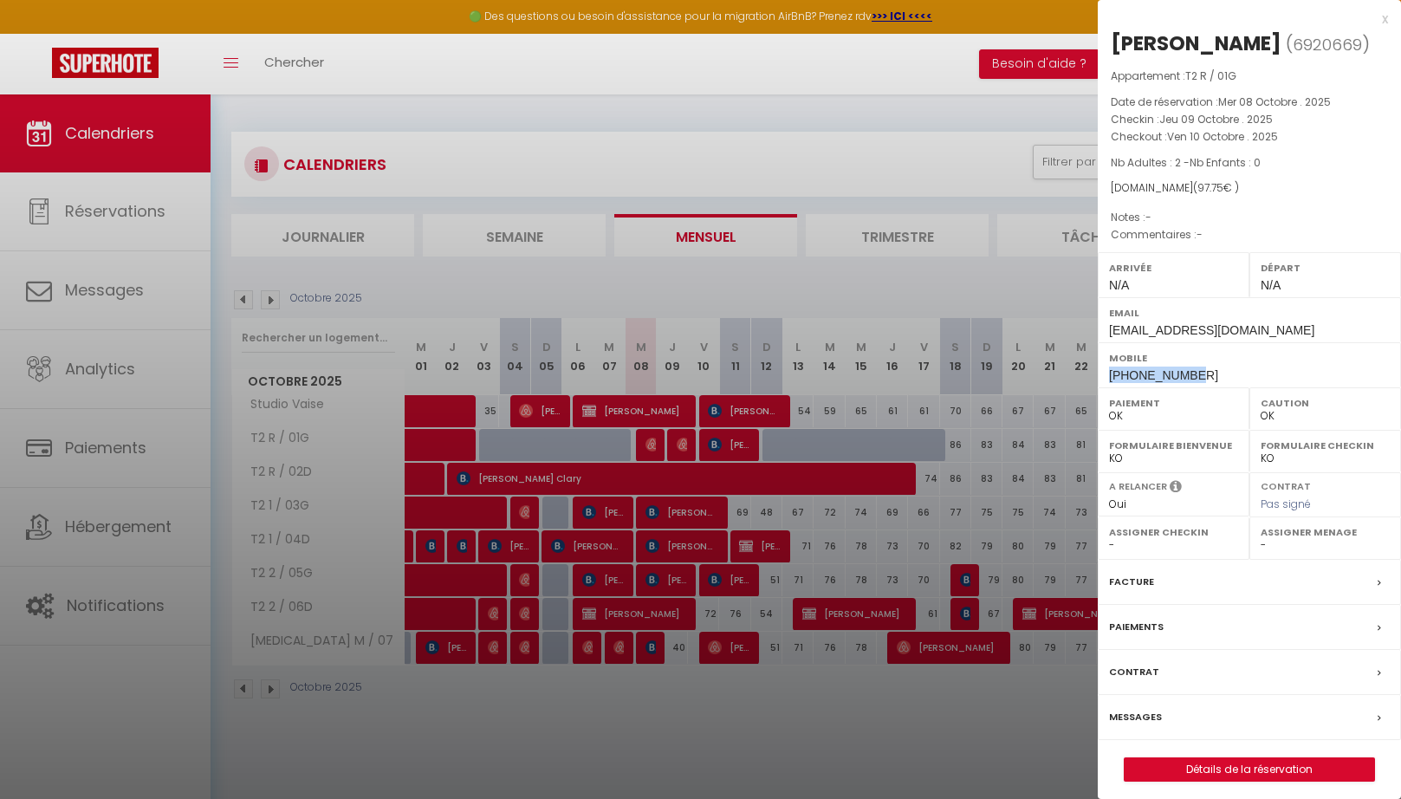
drag, startPoint x: 1202, startPoint y: 399, endPoint x: 1113, endPoint y: 415, distance: 89.7
click at [1107, 387] on div "Mobile +33753286385" at bounding box center [1249, 364] width 303 height 45
click at [1382, 23] on div "x" at bounding box center [1243, 19] width 290 height 21
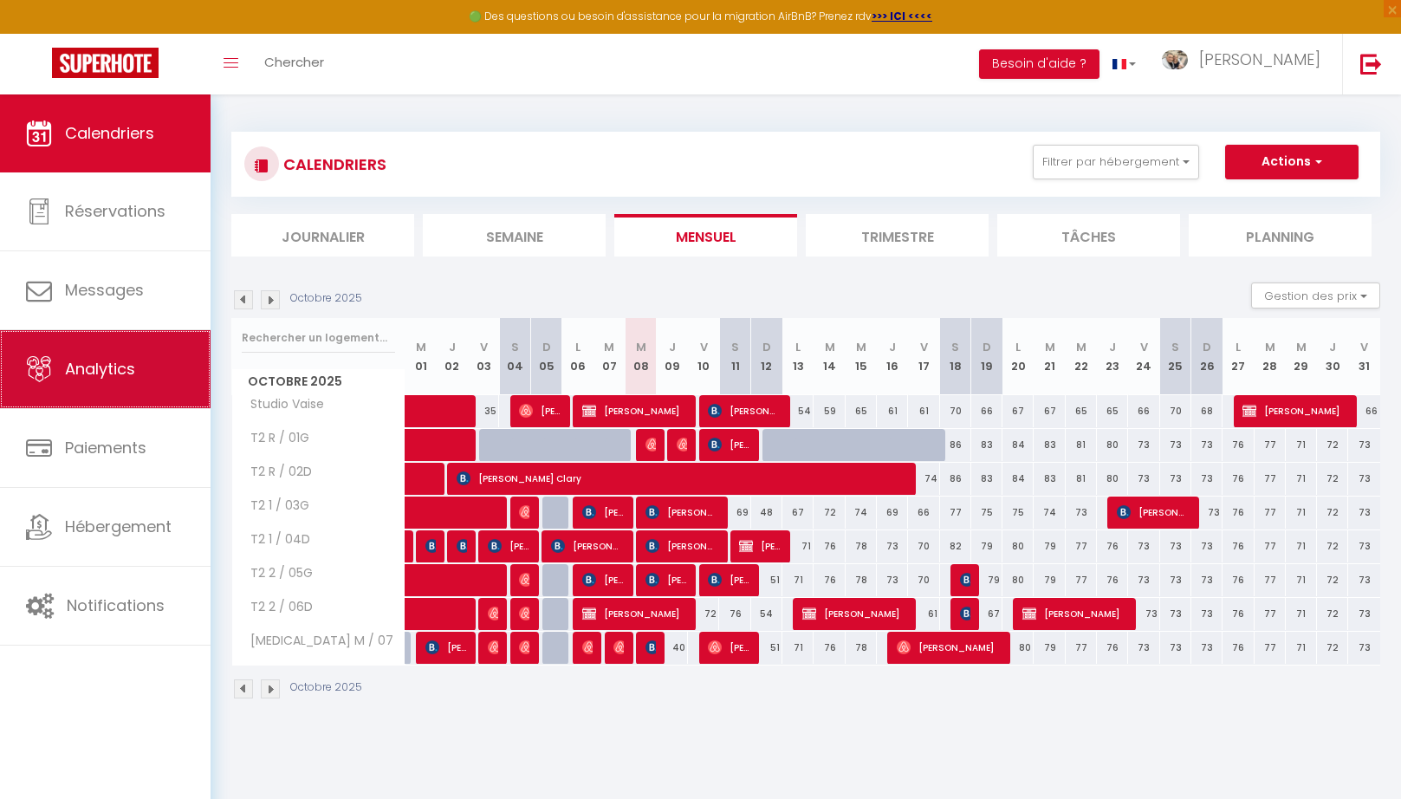
click at [108, 396] on link "Analytics" at bounding box center [105, 369] width 211 height 78
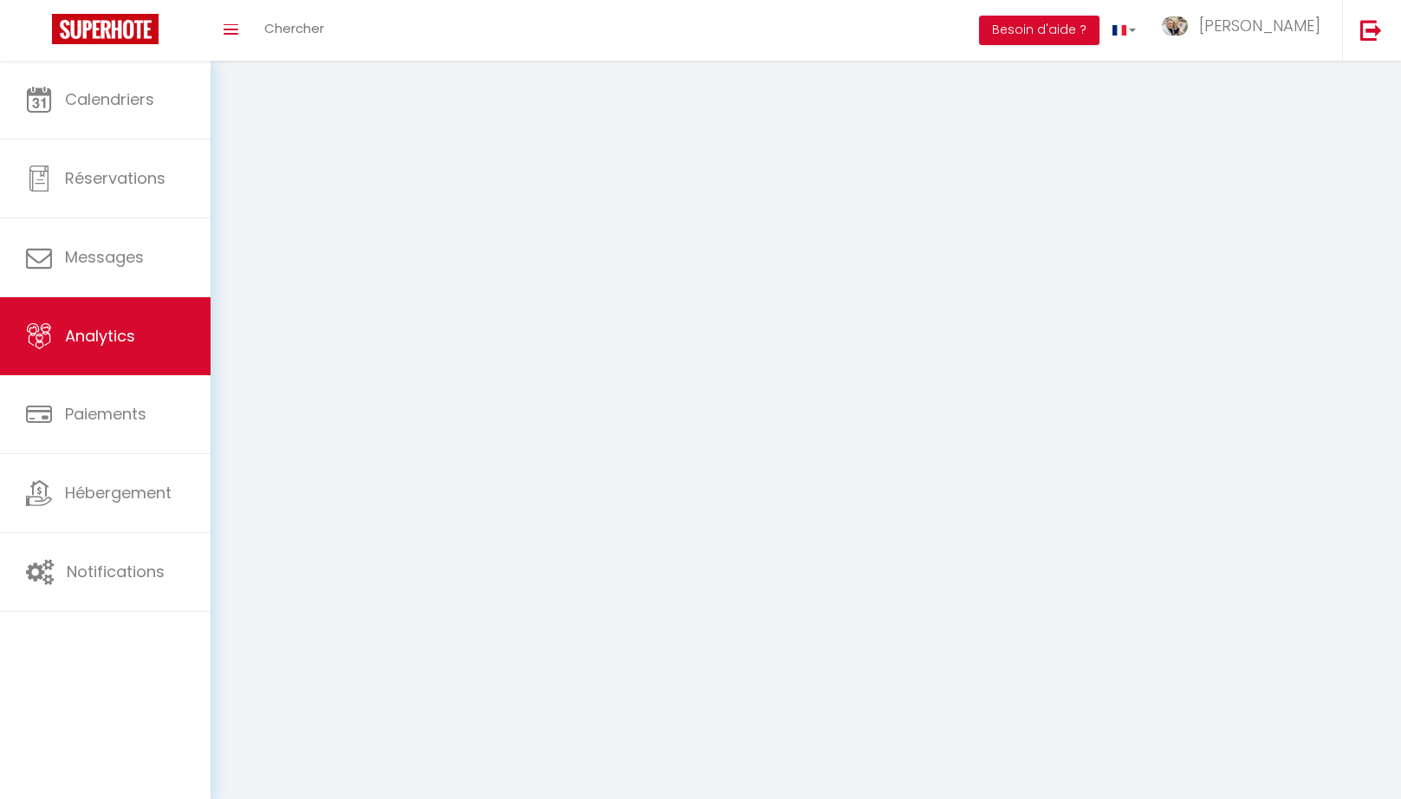
select select "2025"
select select "10"
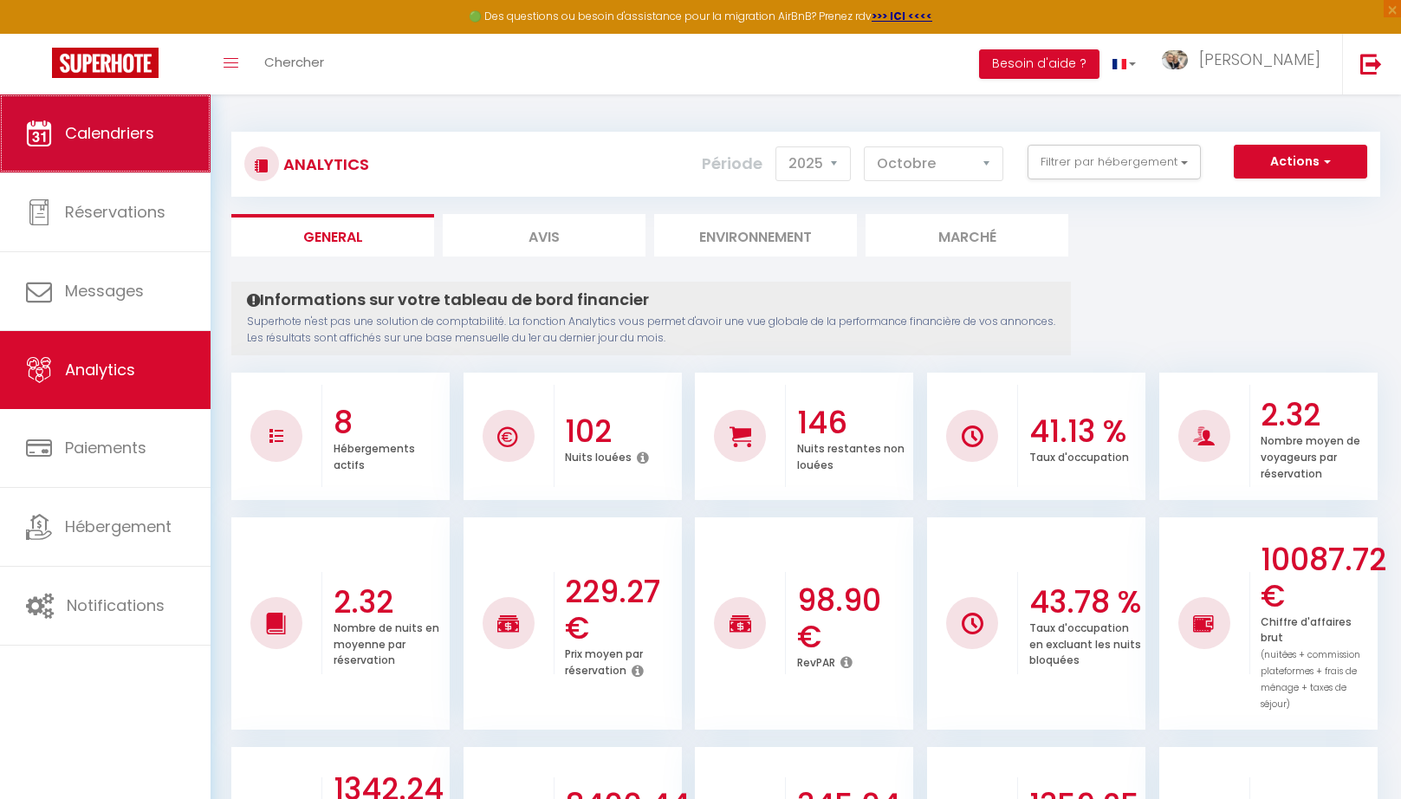
click at [136, 151] on link "Calendriers" at bounding box center [105, 133] width 211 height 78
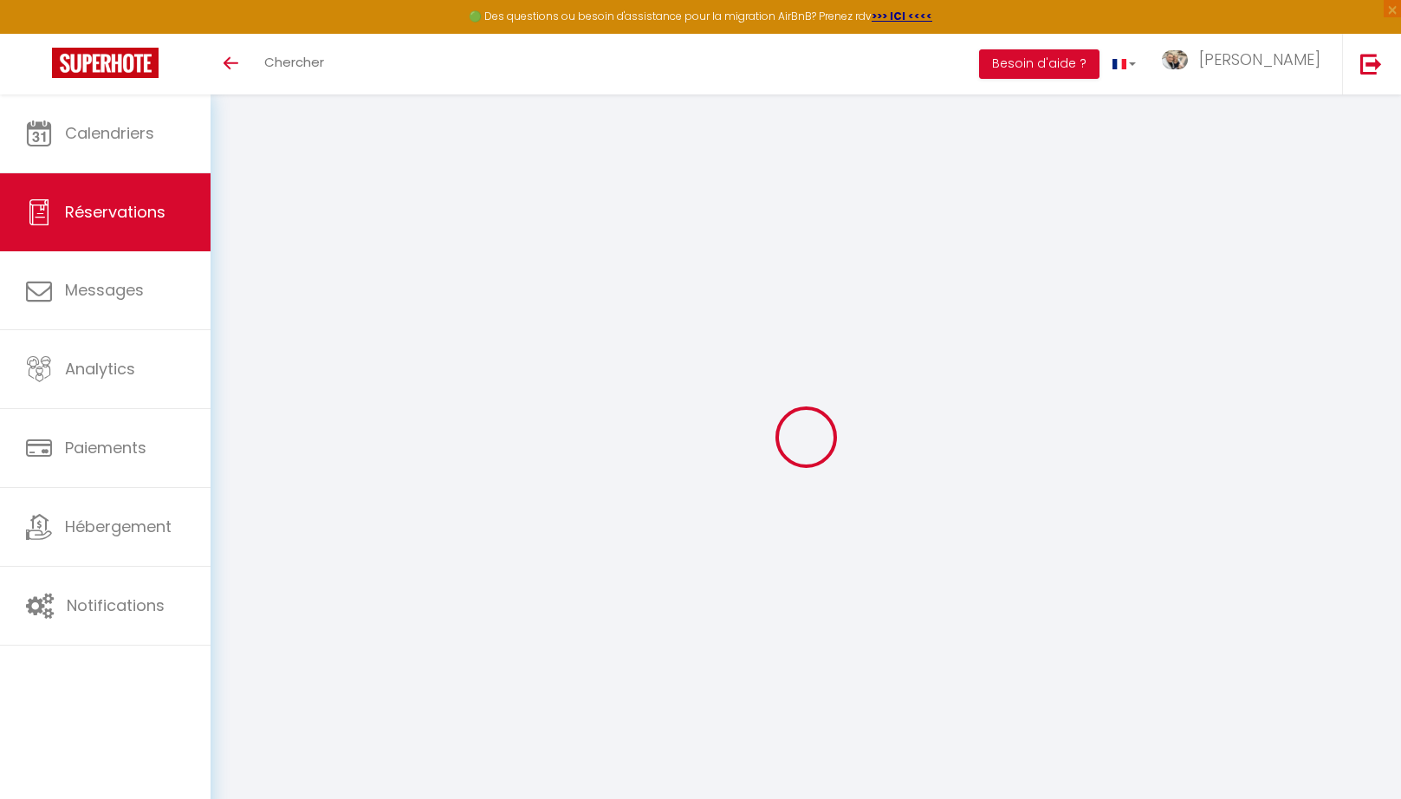
select select "cleaning"
select select "taxes"
select select
checkbox input "false"
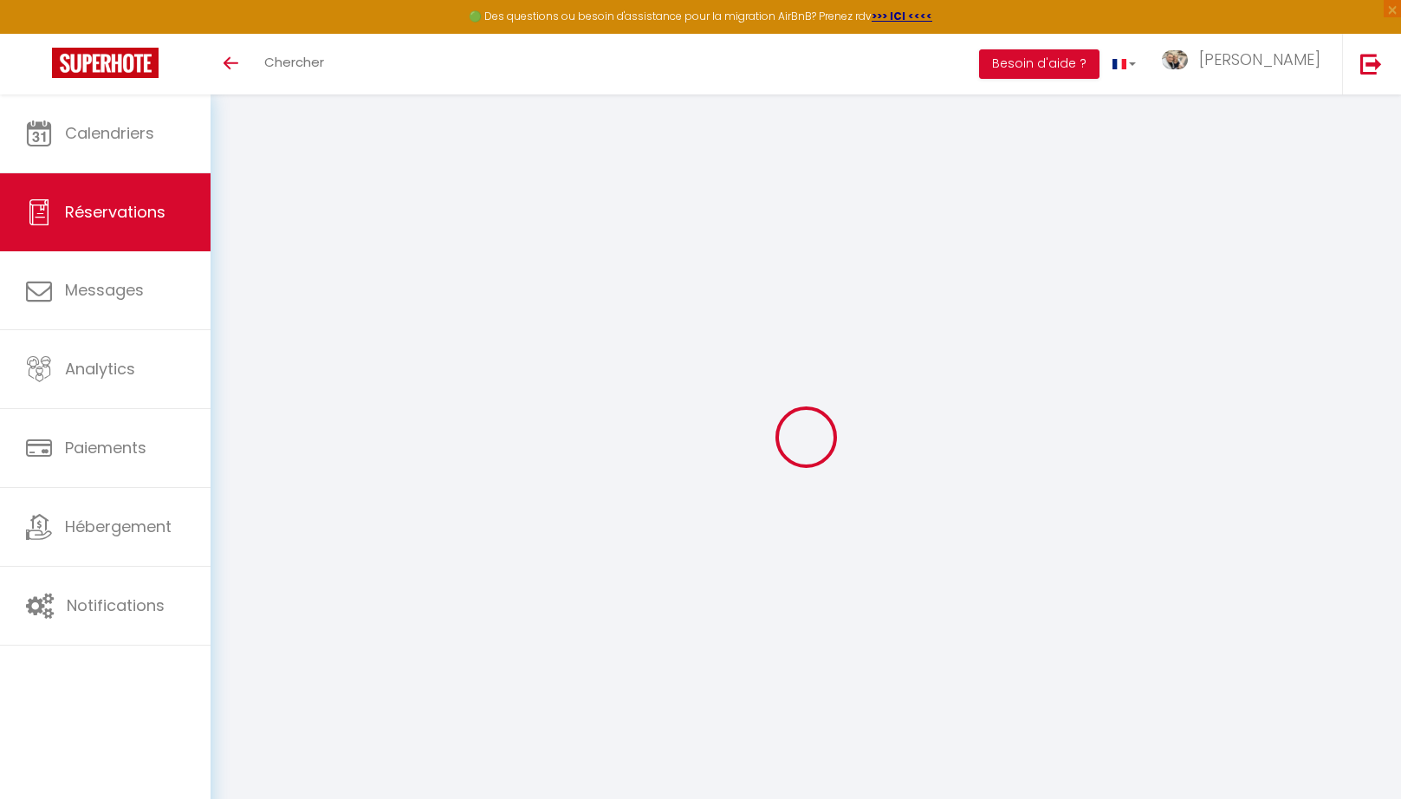
select select
checkbox input "false"
type textarea "** THIS RESERVATION HAS BEEN PRE-PAID ** This guest has requested a receipt for…"
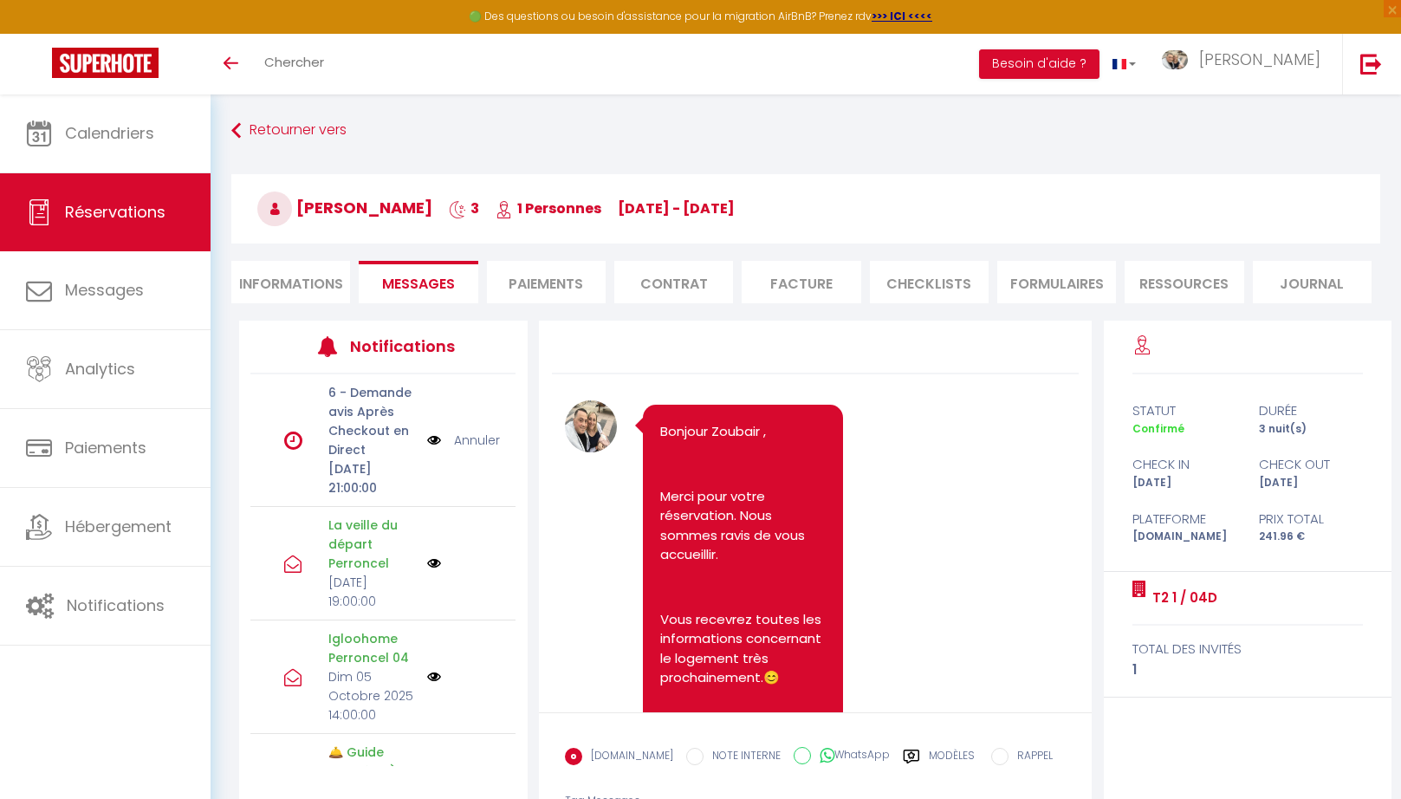
scroll to position [16991, 0]
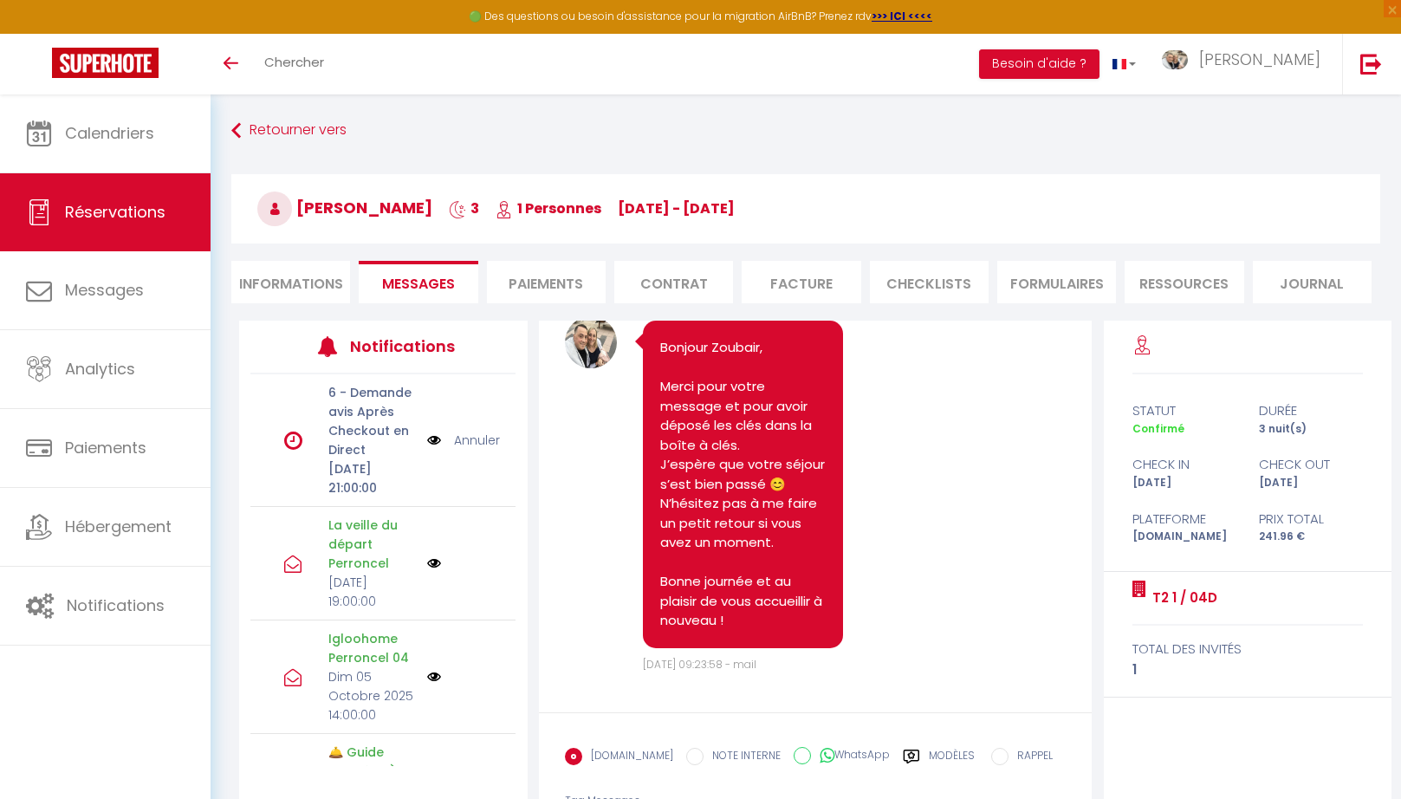
click at [803, 284] on li "Facture" at bounding box center [801, 282] width 119 height 42
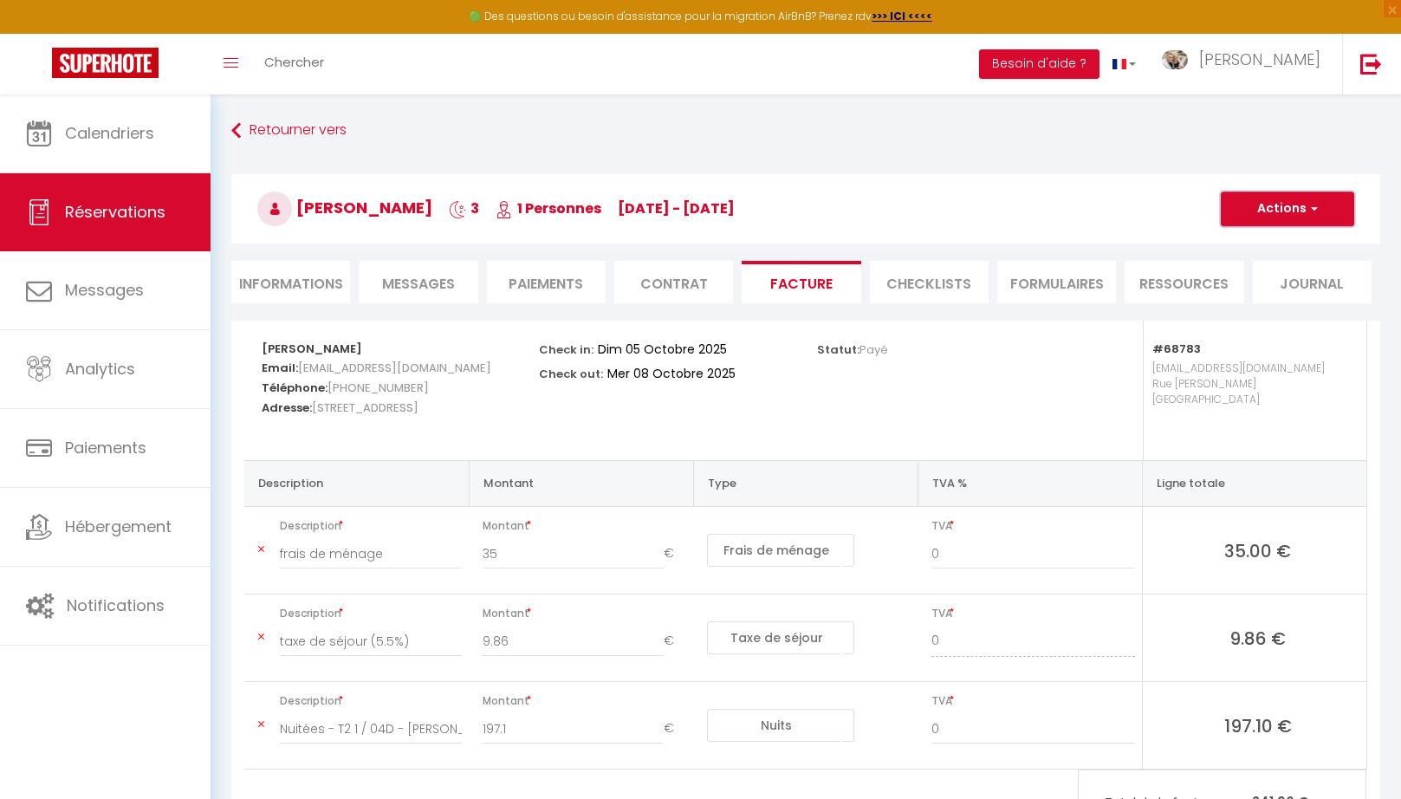
click at [1317, 211] on span "button" at bounding box center [1312, 209] width 10 height 16
click at [1281, 295] on link "Envoyer la facture" at bounding box center [1275, 292] width 146 height 23
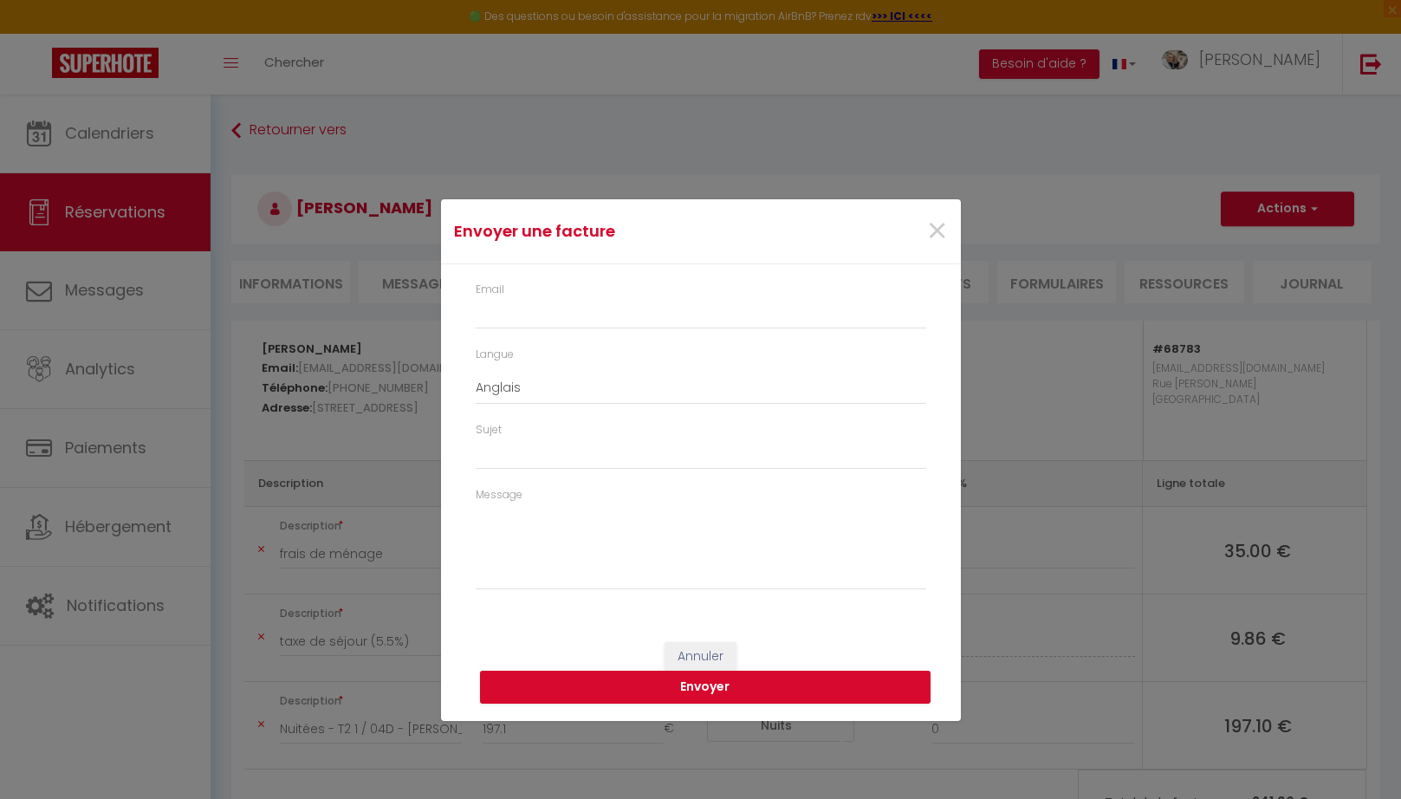
type input "[EMAIL_ADDRESS][DOMAIN_NAME]"
select select "fr"
type input "Votre facture 6885564 - T2 1 / 04D"
type textarea "Bonjour, Voici le lien pour télécharger votre facture : [URL][DOMAIN_NAME] Déta…"
click at [691, 697] on button "Envoyer" at bounding box center [705, 687] width 451 height 33
